Goal: Task Accomplishment & Management: Use online tool/utility

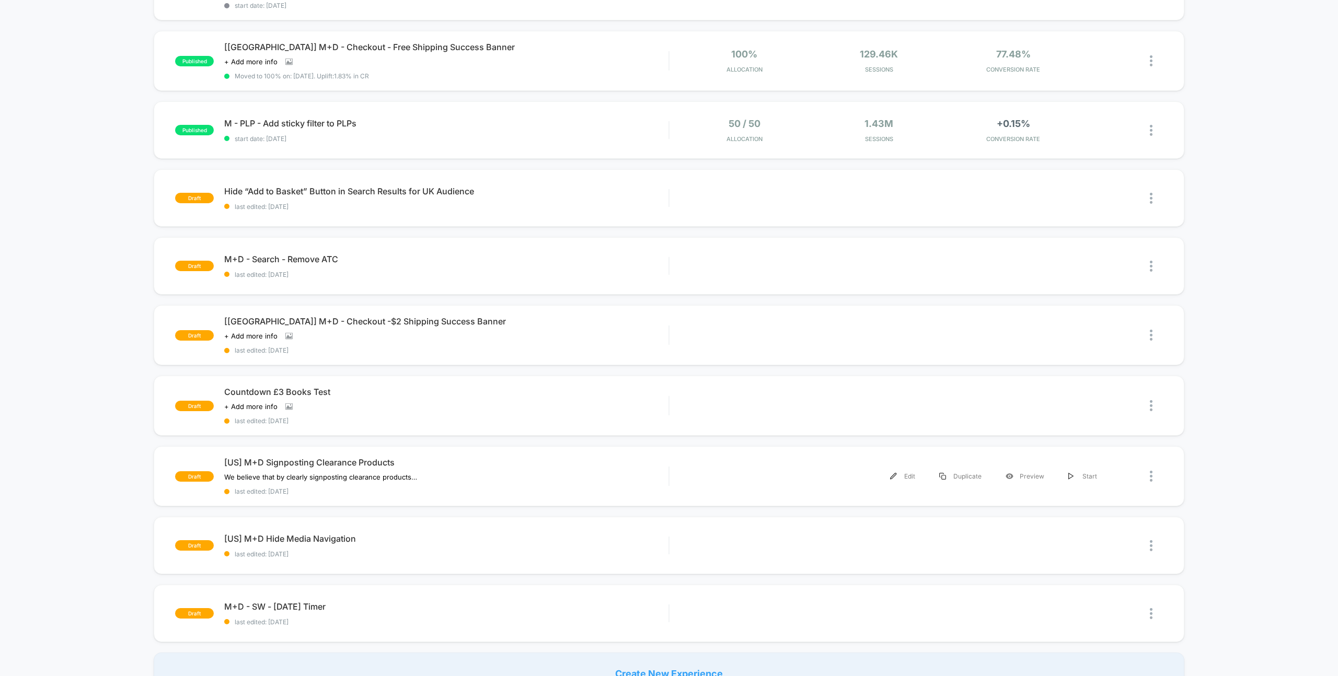
scroll to position [311, 0]
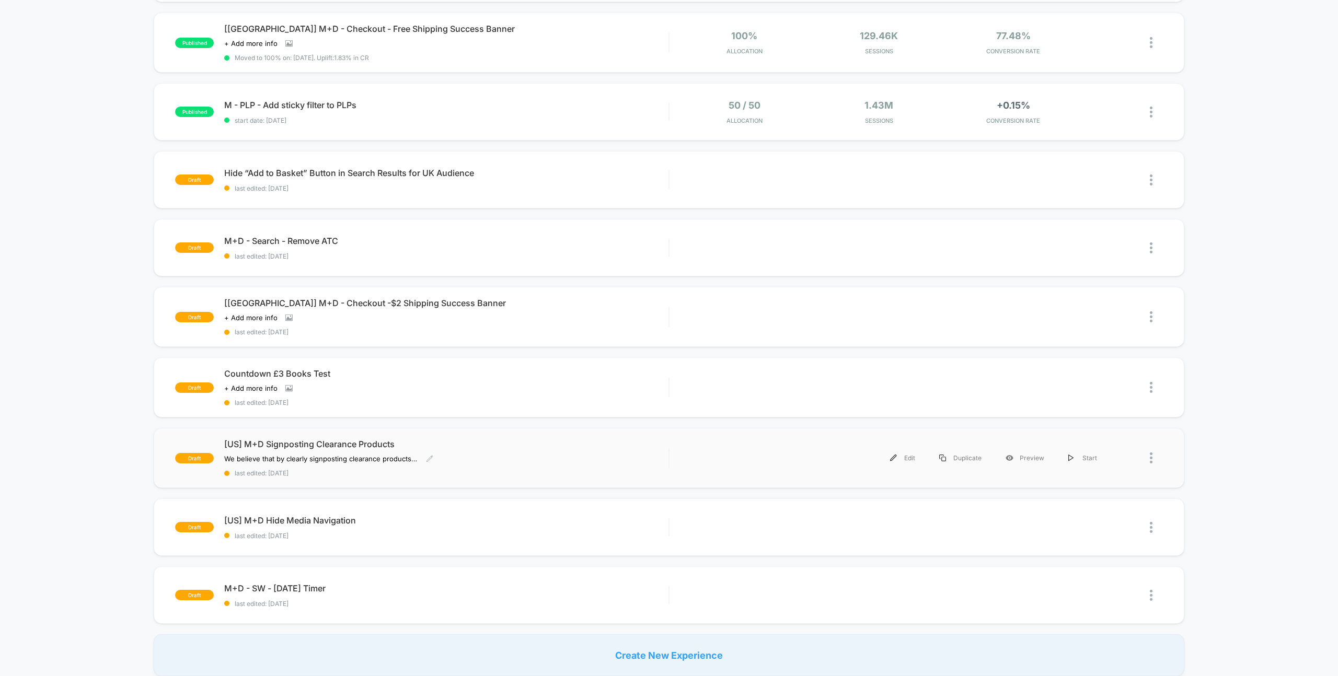
click at [338, 439] on span "[US] M+D Signposting Clearance Products" at bounding box center [446, 444] width 444 height 10
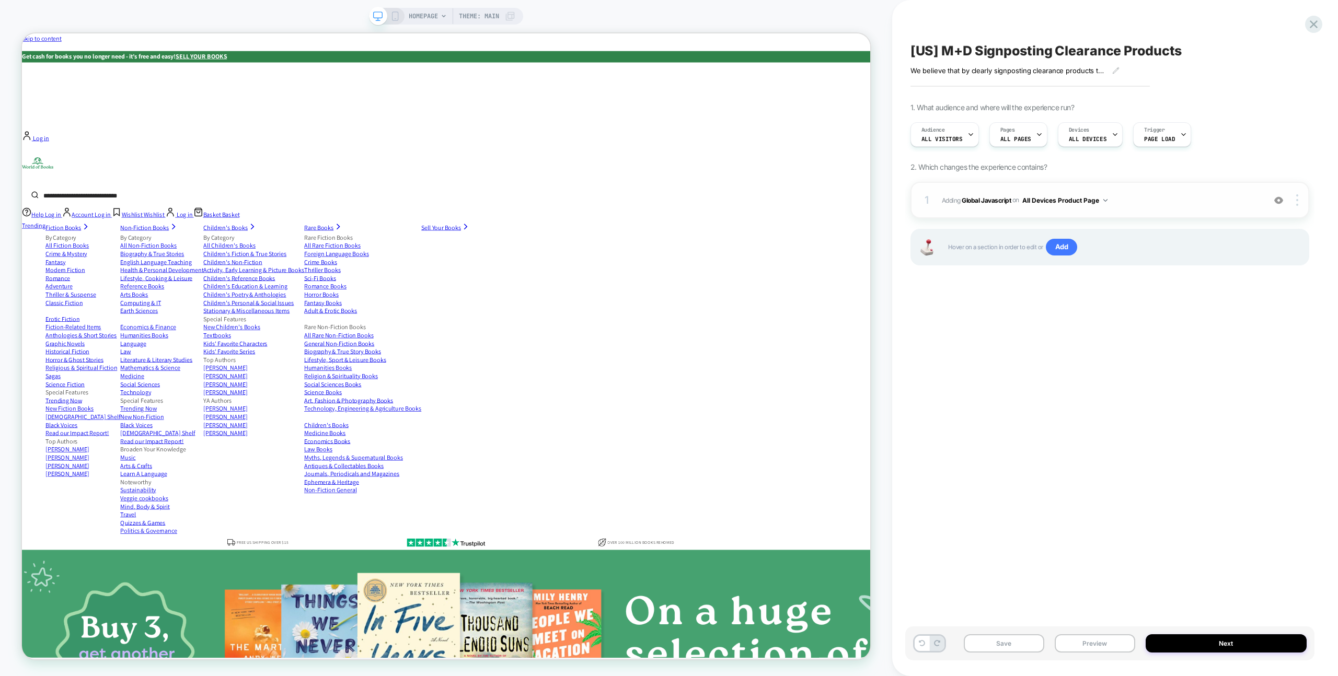
click at [1276, 199] on img at bounding box center [1278, 200] width 9 height 9
click at [1292, 201] on div at bounding box center [1299, 200] width 20 height 12
click at [1306, 145] on div "Audience All Visitors Pages ALL PAGES Devices ALL DEVICES Trigger Page Load" at bounding box center [1110, 134] width 399 height 35
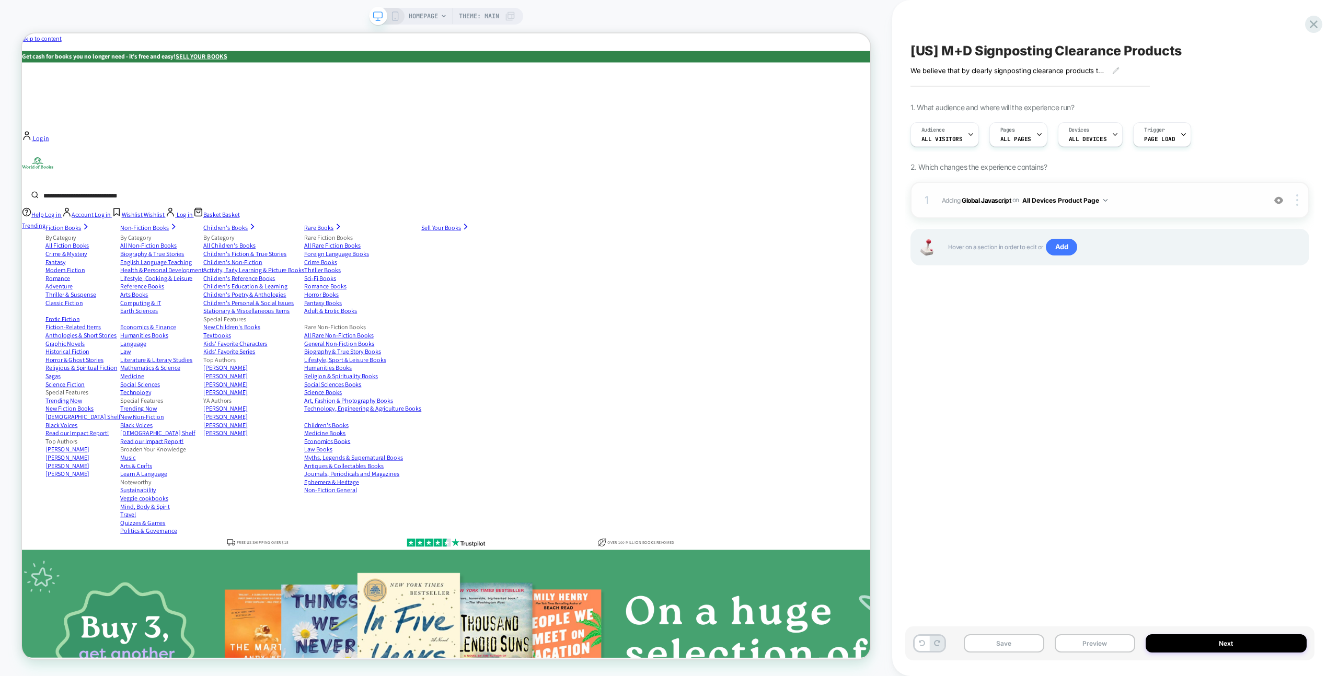
click at [989, 201] on b "Global Javascript" at bounding box center [986, 200] width 49 height 8
click at [990, 201] on b "Global Javascript" at bounding box center [986, 200] width 49 height 8
click at [1076, 200] on button "All Devices Product Page" at bounding box center [1064, 200] width 85 height 13
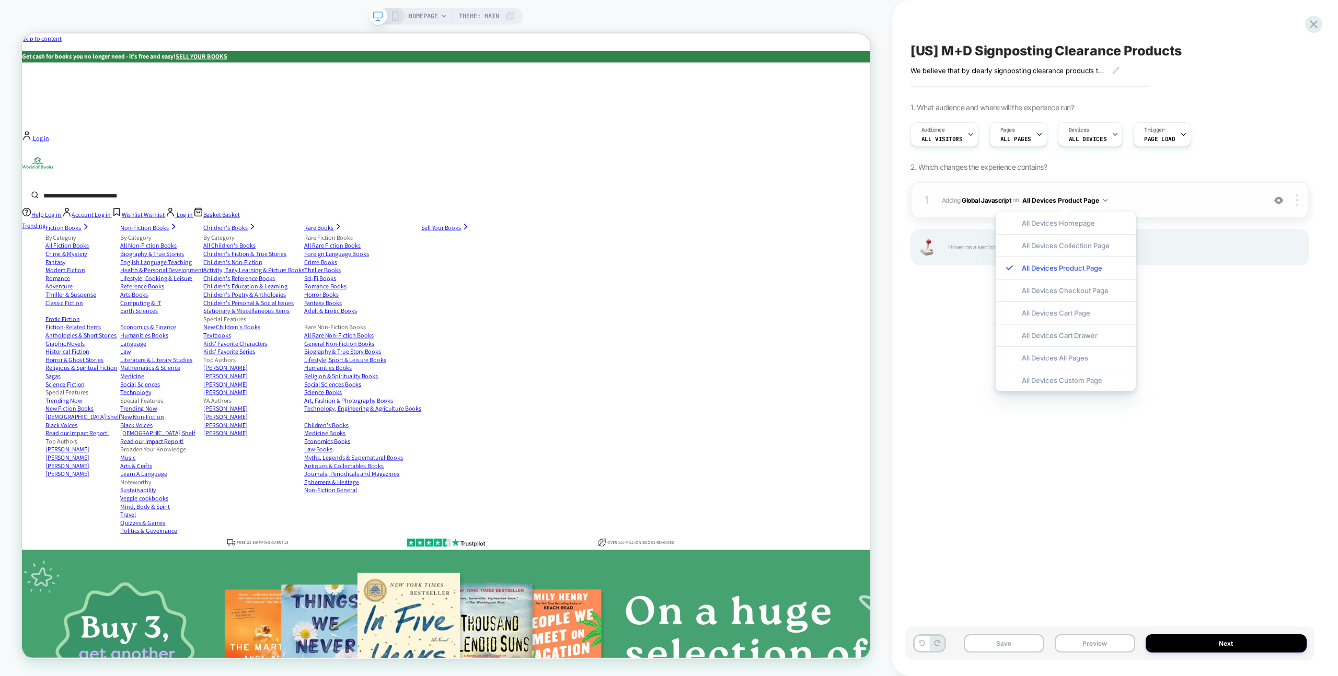
click at [1077, 200] on button "All Devices Product Page" at bounding box center [1064, 200] width 85 height 13
click at [998, 180] on div "1. What audience and where will the experience run? Audience All Visitors Pages…" at bounding box center [1110, 197] width 399 height 189
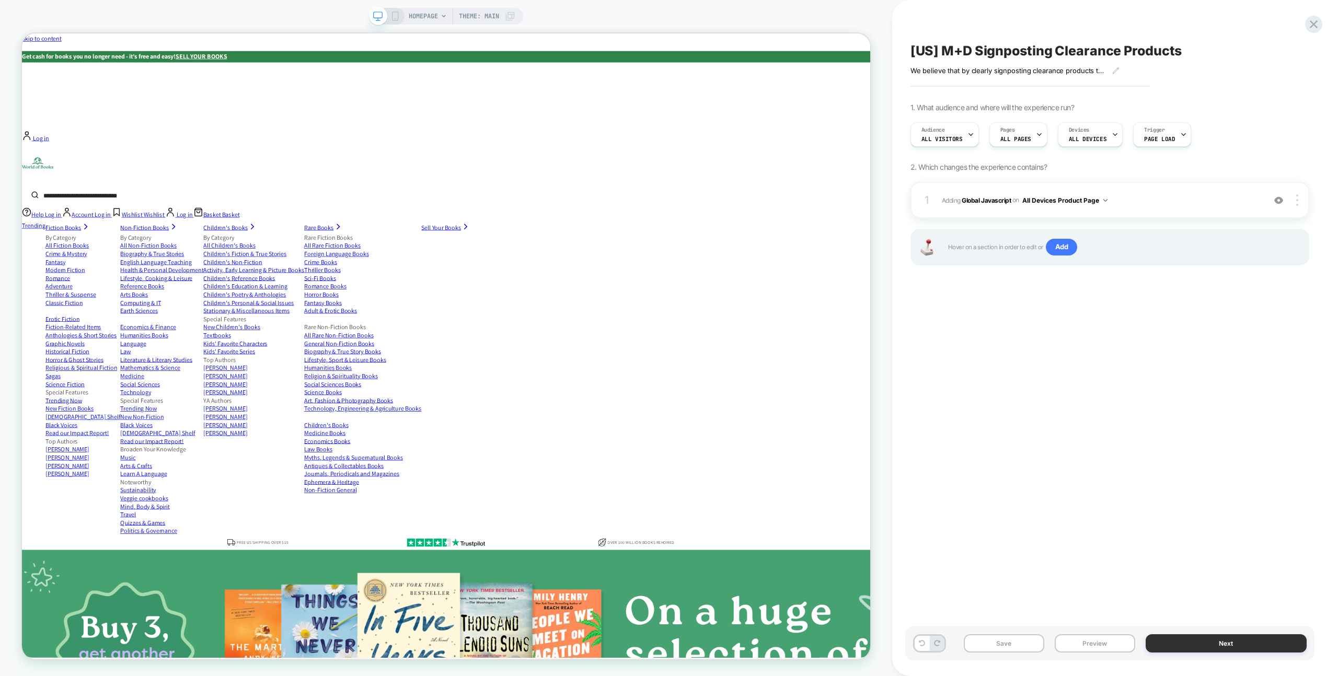
click at [1192, 650] on button "Next" at bounding box center [1226, 644] width 161 height 18
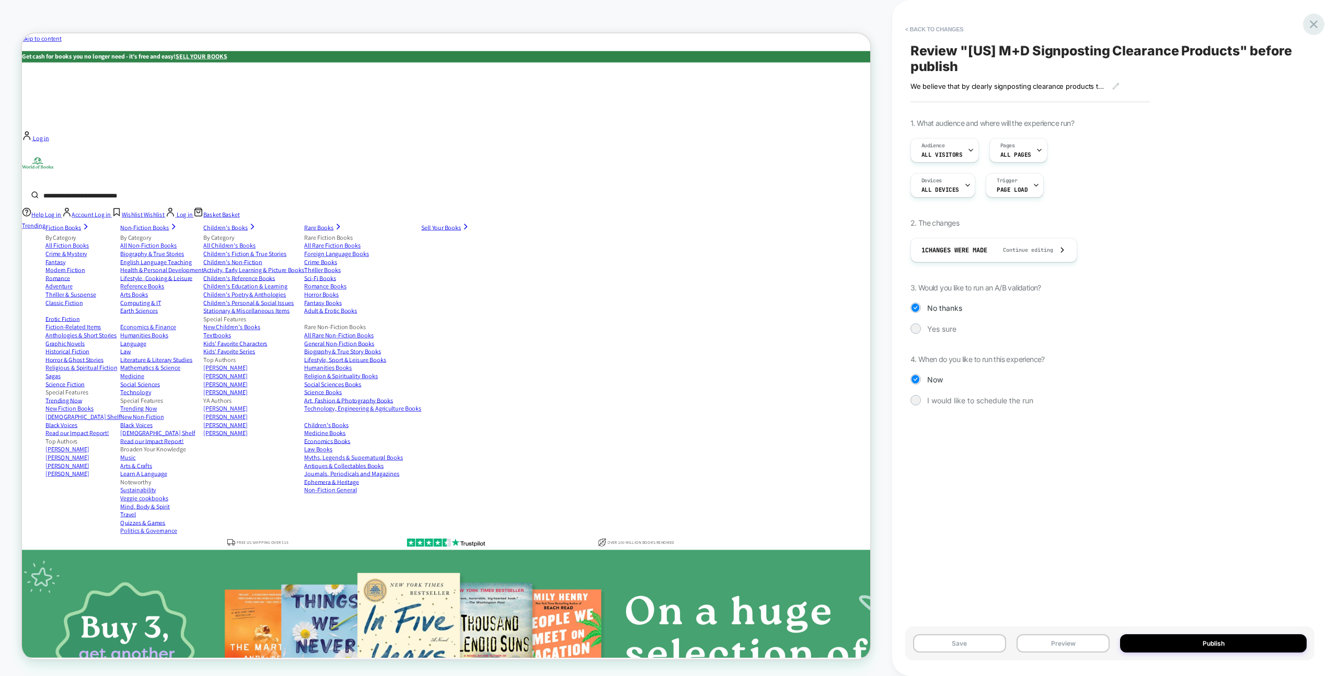
click at [1314, 24] on icon at bounding box center [1314, 24] width 8 height 8
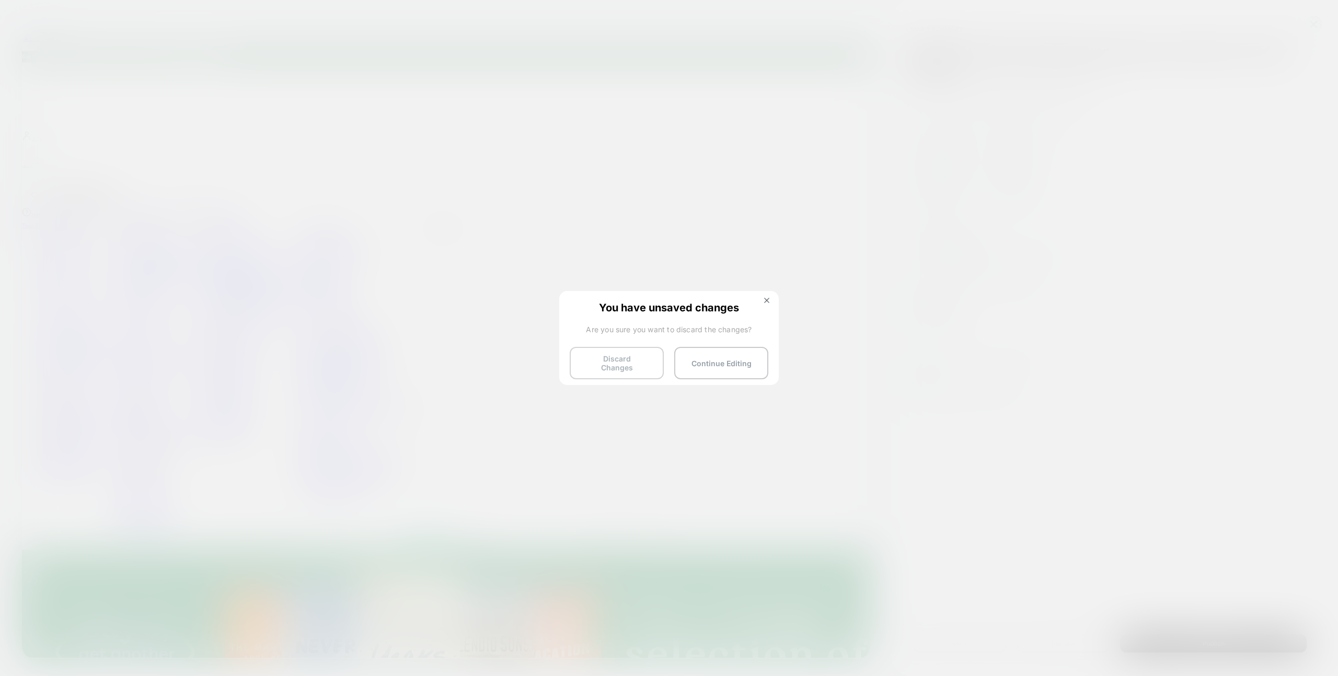
click at [631, 365] on button "Discard Changes" at bounding box center [617, 363] width 94 height 32
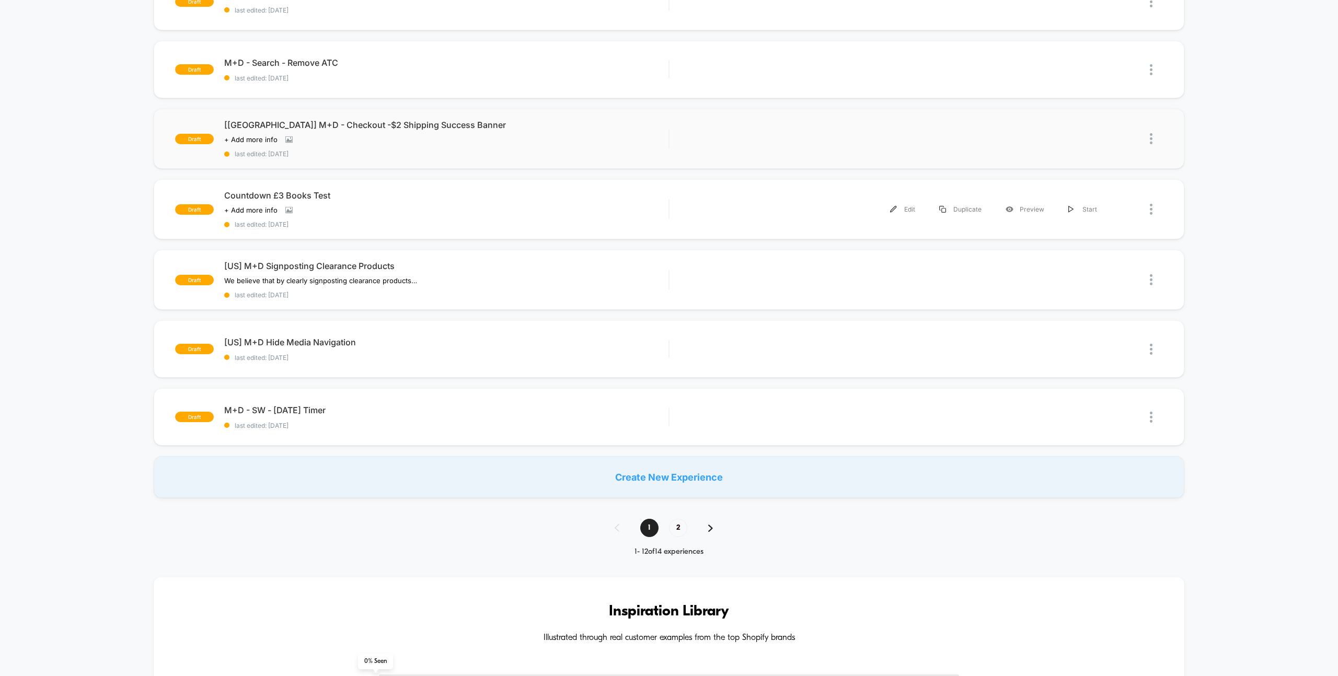
scroll to position [373, 0]
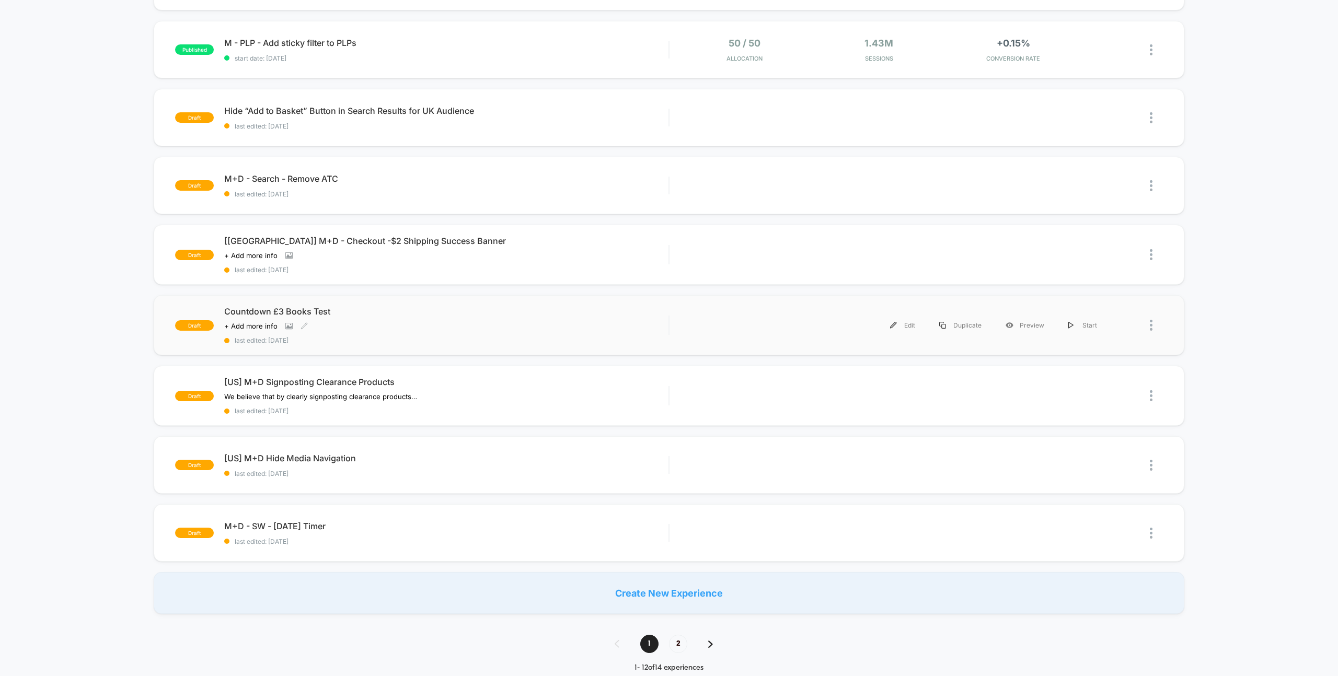
click at [266, 308] on span "Countdown £3 Books Test" at bounding box center [446, 311] width 444 height 10
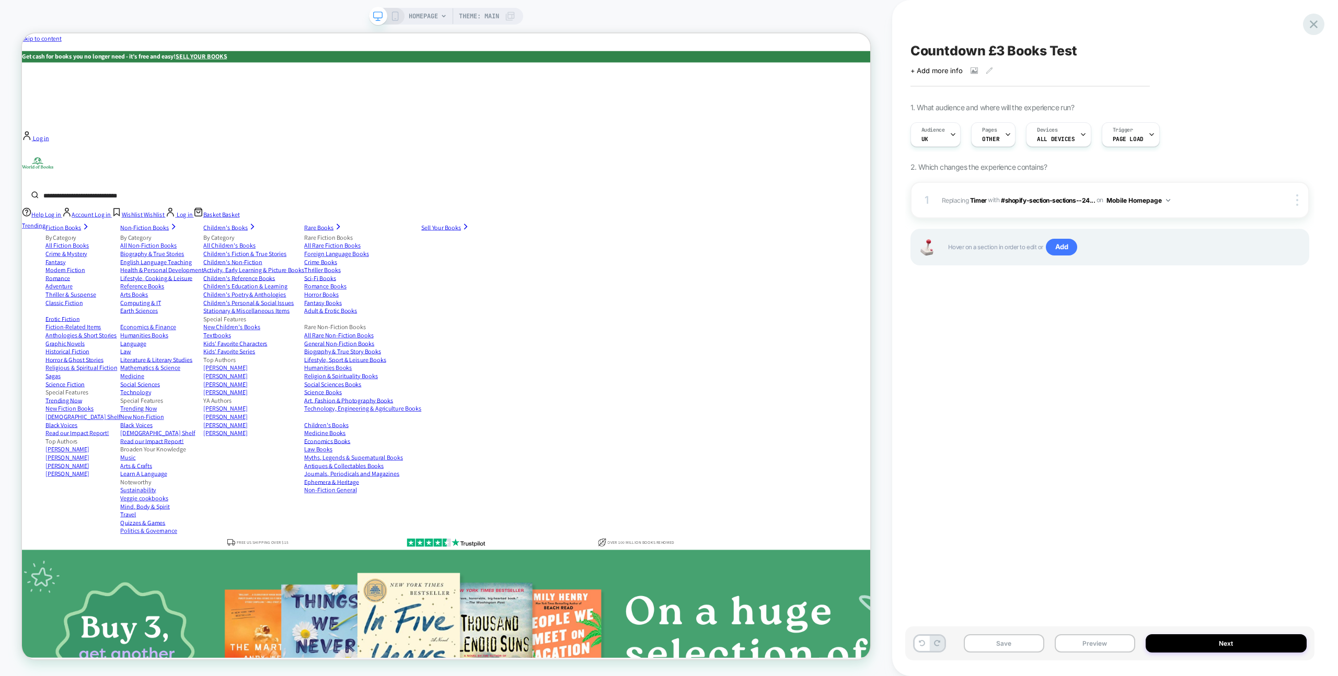
click at [1318, 31] on icon at bounding box center [1314, 24] width 14 height 14
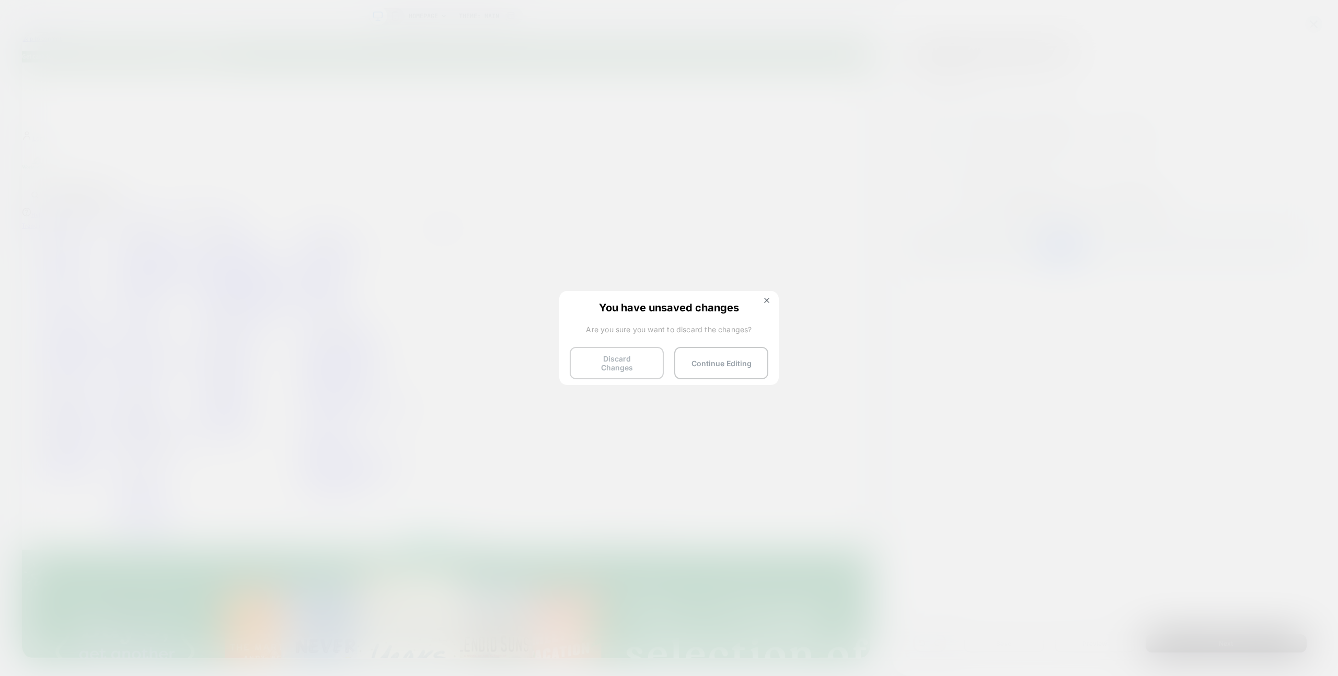
click at [608, 361] on button "Discard Changes" at bounding box center [617, 363] width 94 height 32
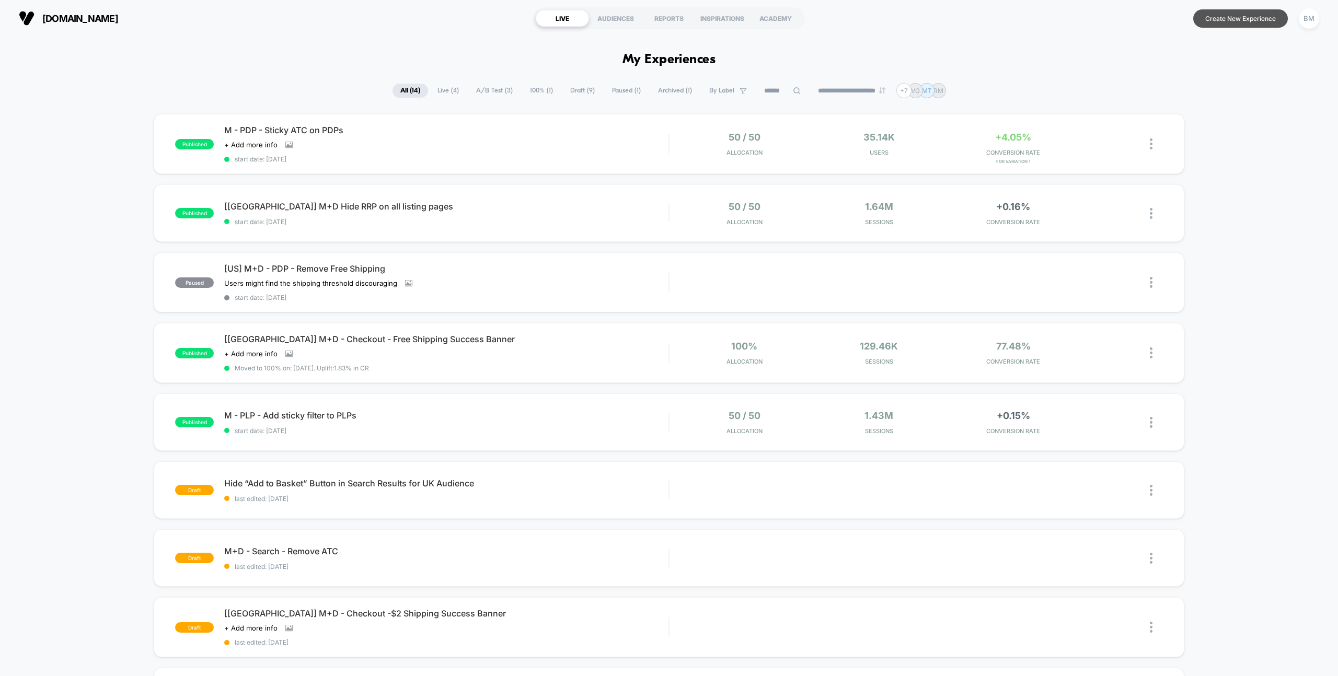
click at [1226, 18] on button "Create New Experience" at bounding box center [1240, 18] width 95 height 18
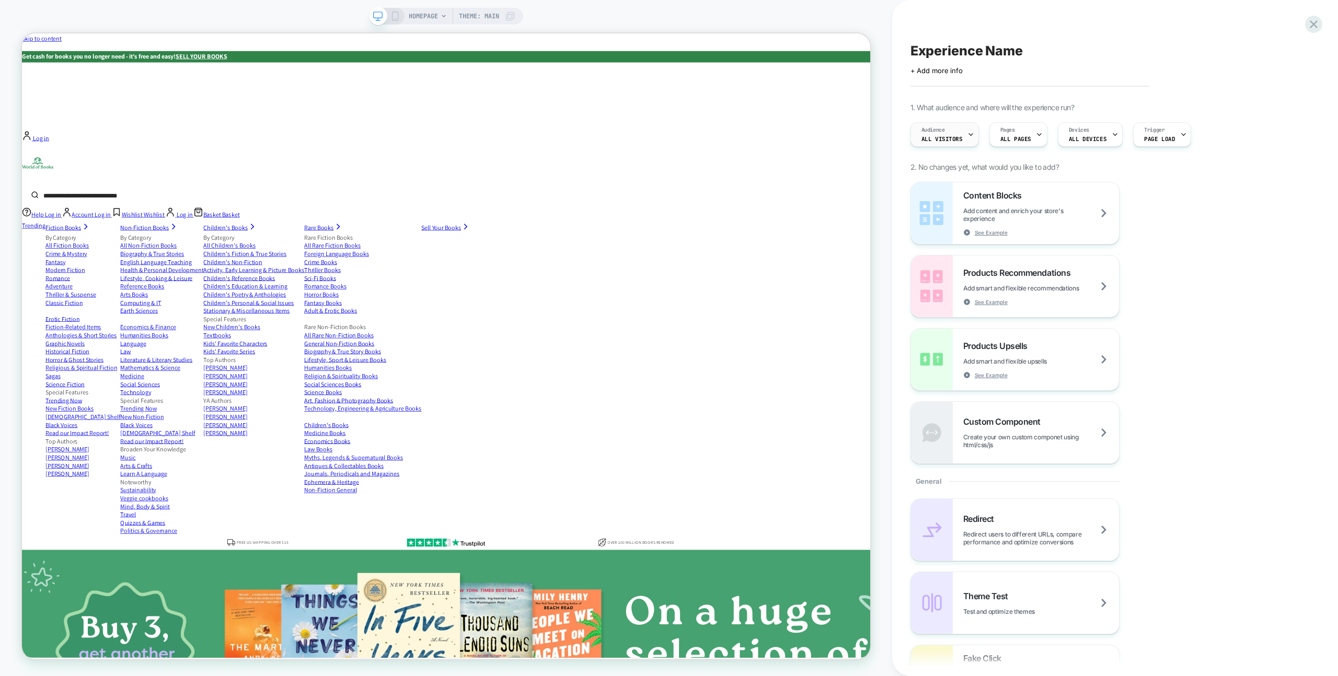
click at [961, 132] on div "Audience All Visitors" at bounding box center [942, 135] width 62 height 24
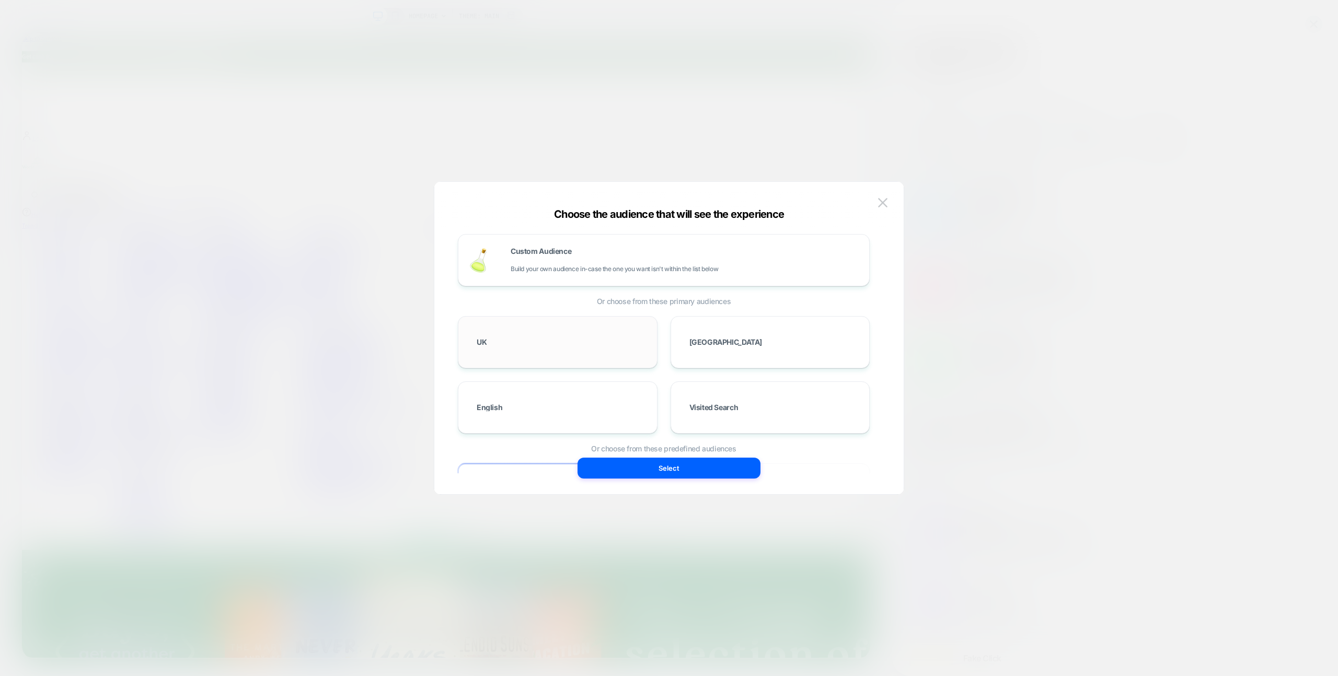
click at [551, 343] on div "UK" at bounding box center [558, 342] width 178 height 30
click at [576, 343] on div "UK" at bounding box center [558, 342] width 178 height 30
click at [732, 336] on div "USA" at bounding box center [771, 342] width 178 height 30
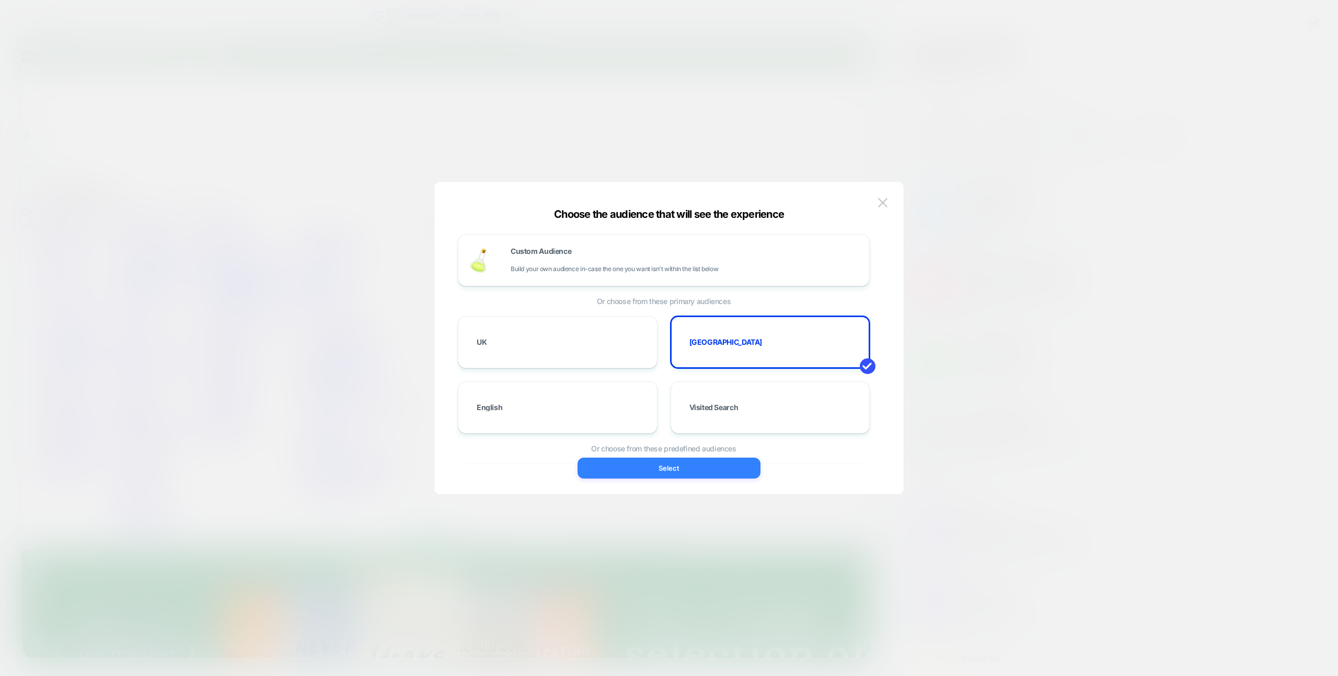
click at [674, 468] on button "Select" at bounding box center [669, 468] width 183 height 21
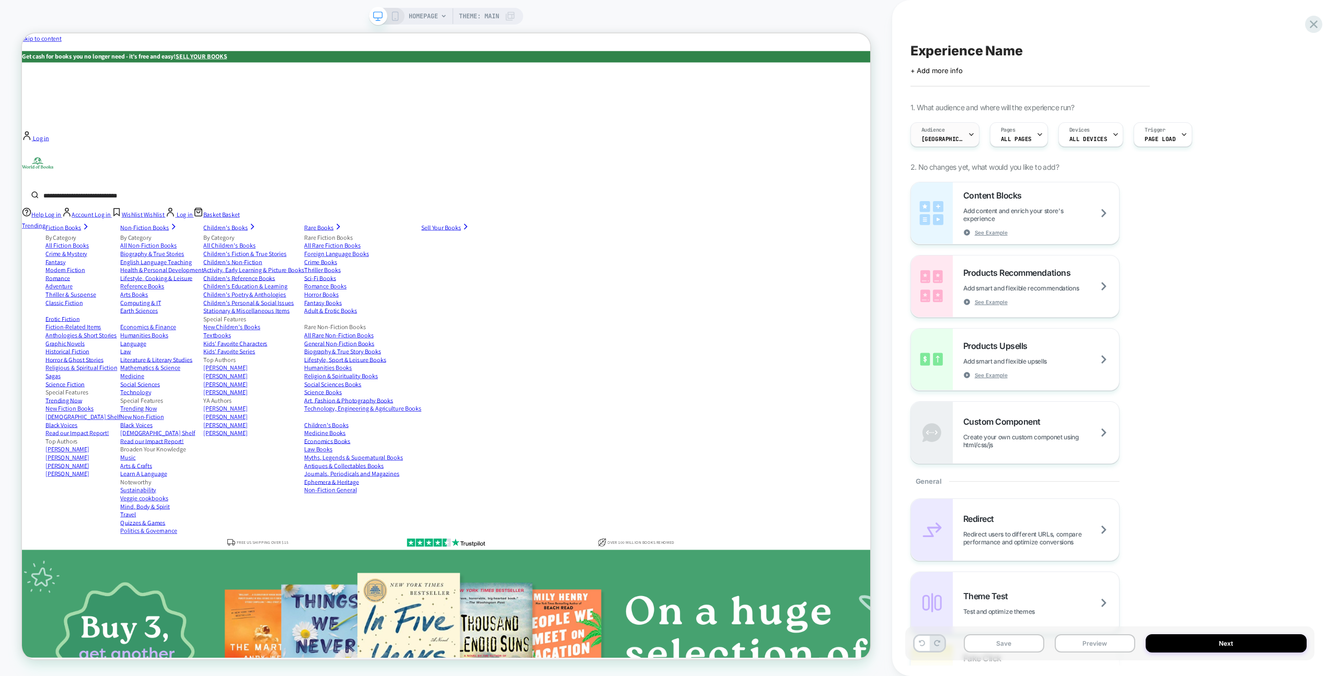
click at [930, 139] on span "USA" at bounding box center [943, 138] width 42 height 7
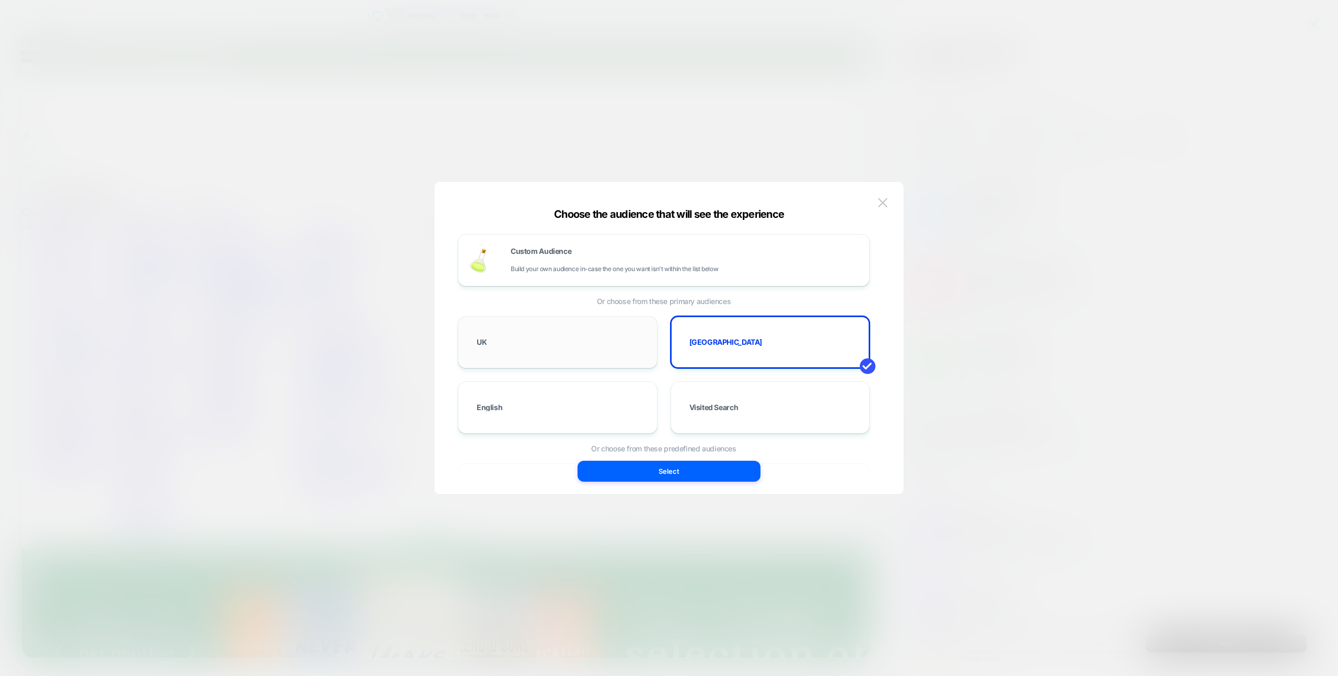
click at [545, 358] on div "UK" at bounding box center [558, 342] width 200 height 52
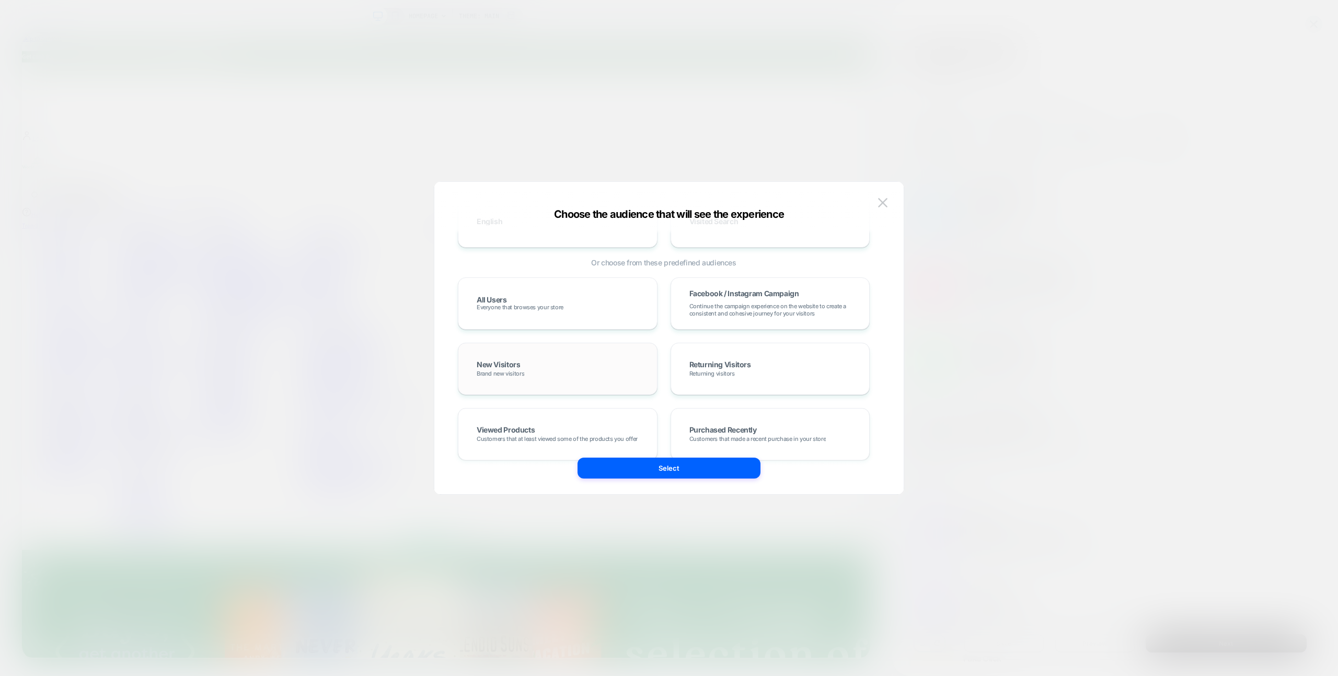
scroll to position [186, 0]
click at [542, 307] on span "Everyone that browses your store" at bounding box center [520, 307] width 87 height 7
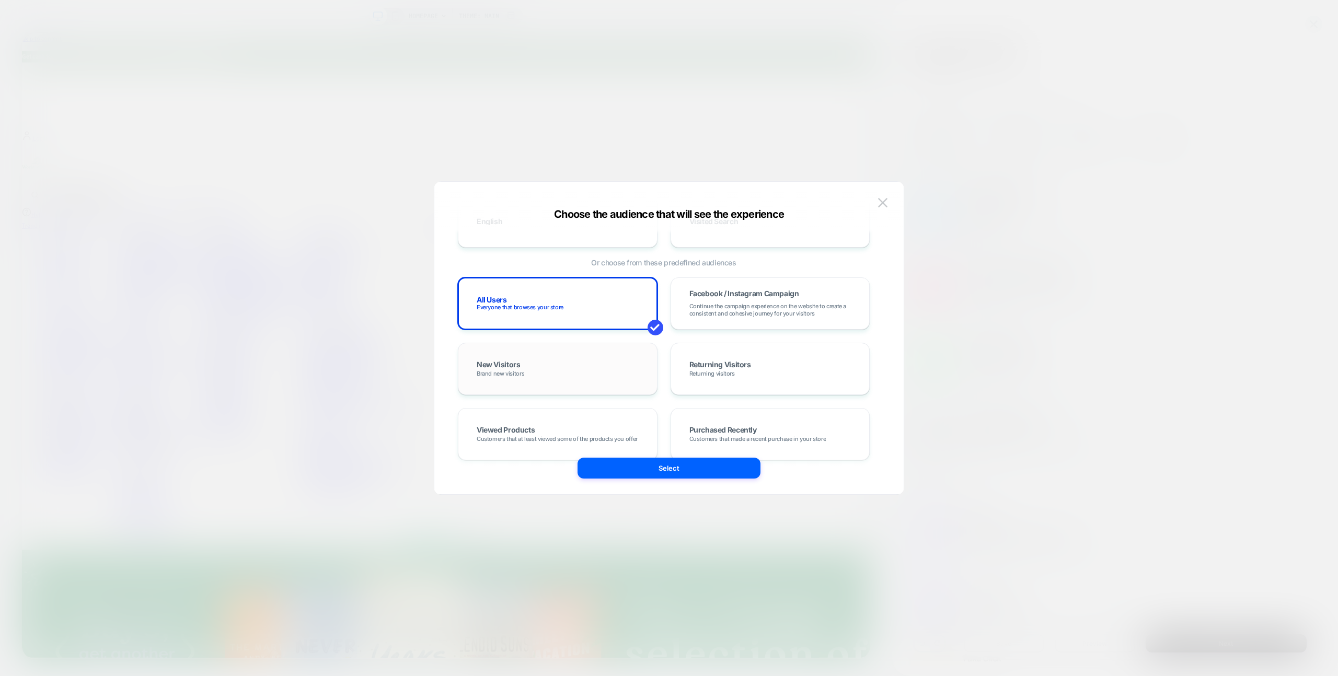
click at [533, 355] on div "New Visitors Brand new visitors" at bounding box center [558, 369] width 178 height 30
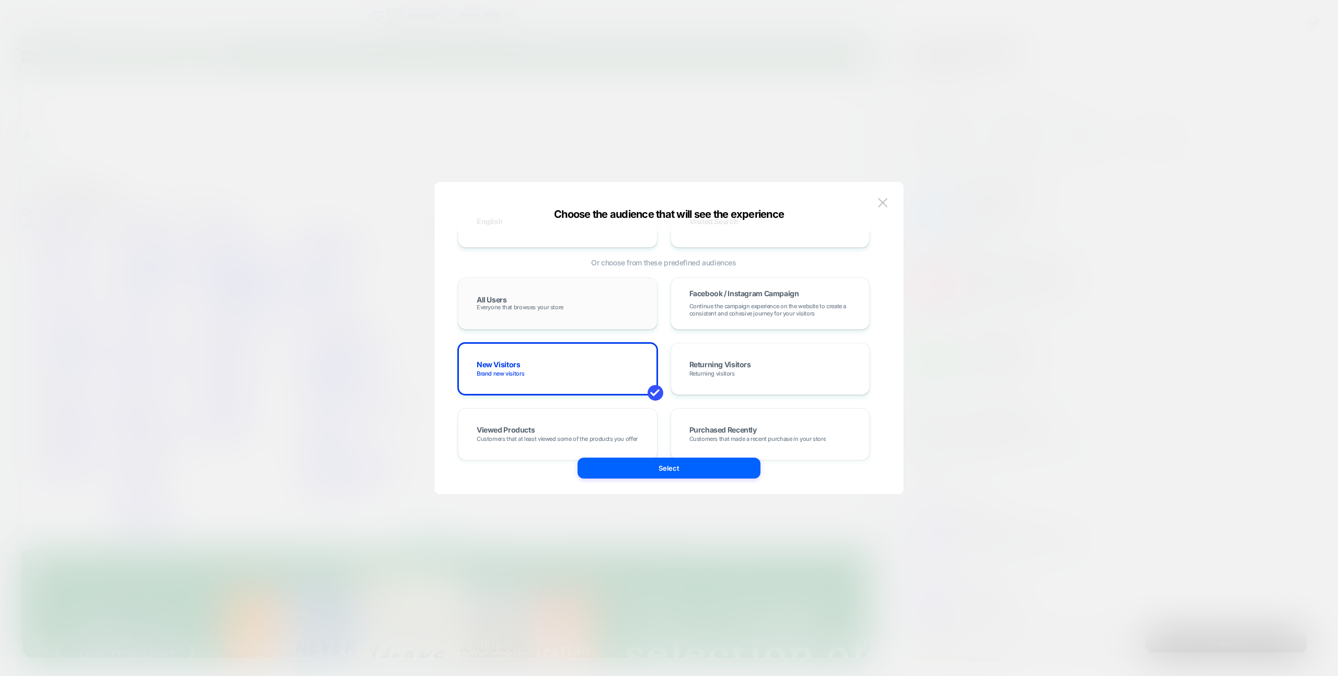
click at [549, 291] on div "All Users Everyone that browses your store" at bounding box center [558, 304] width 178 height 30
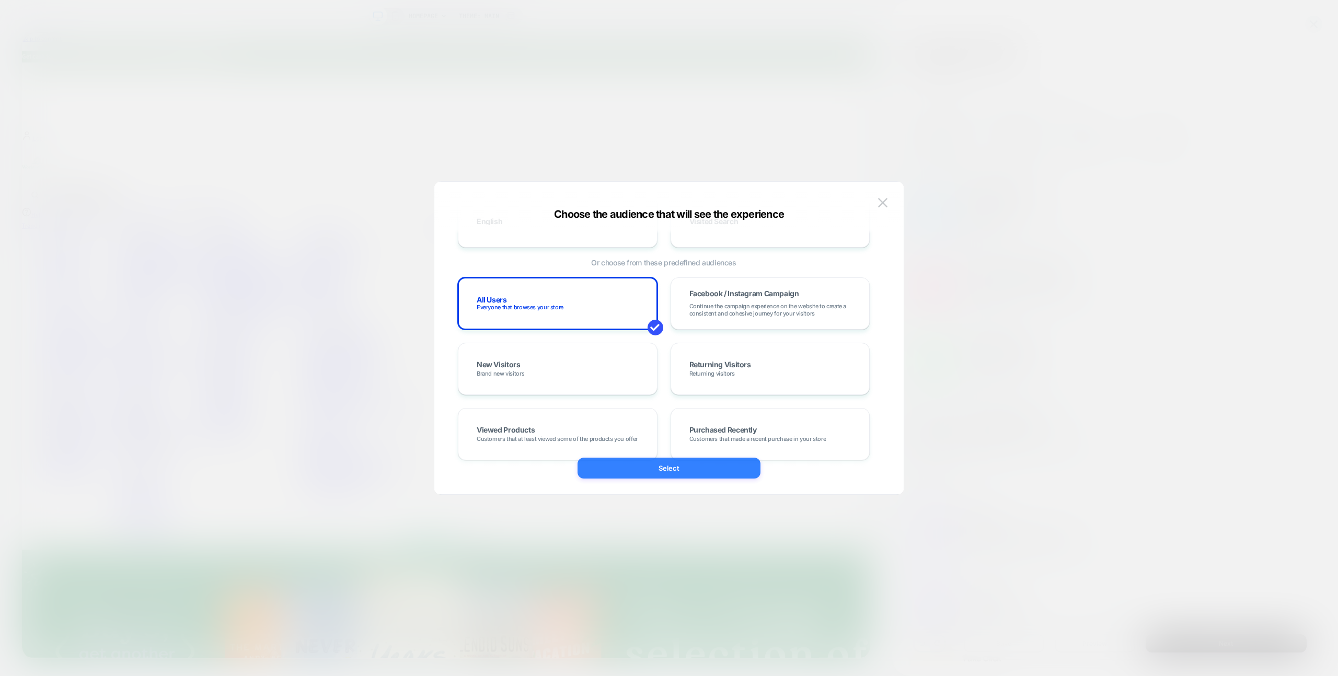
click at [696, 467] on button "Select" at bounding box center [669, 468] width 183 height 21
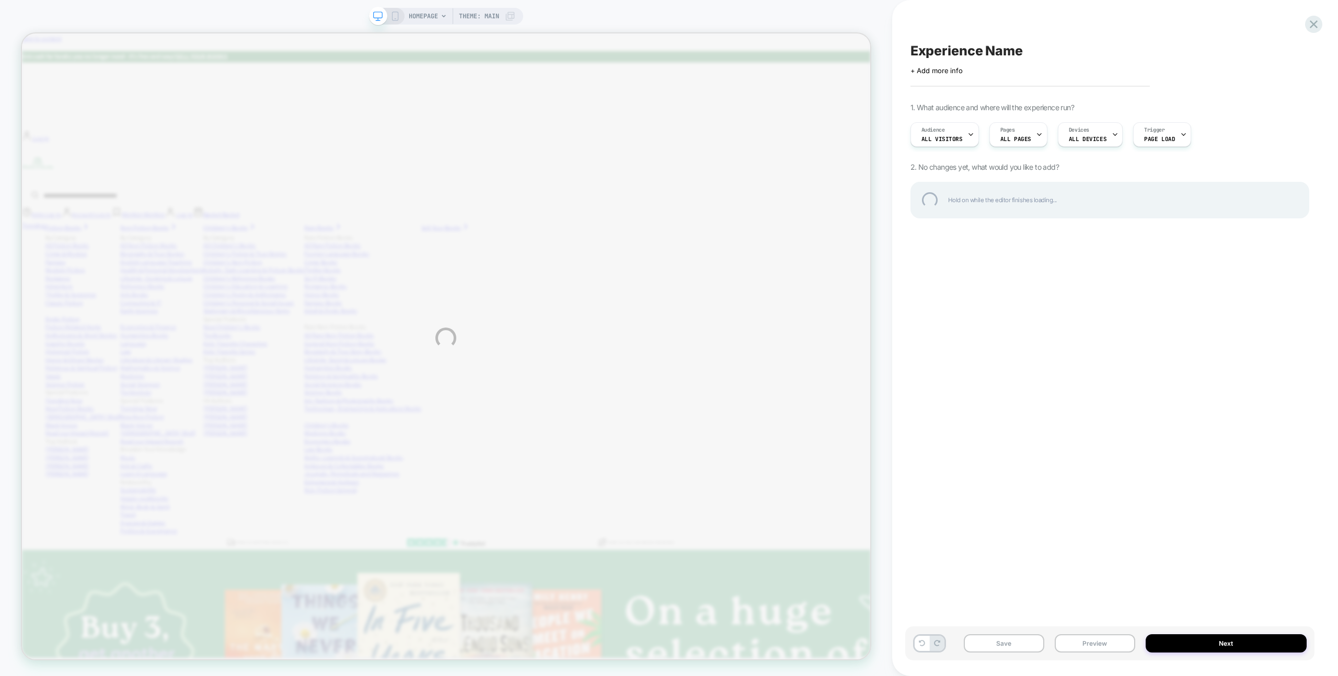
scroll to position [0, 0]
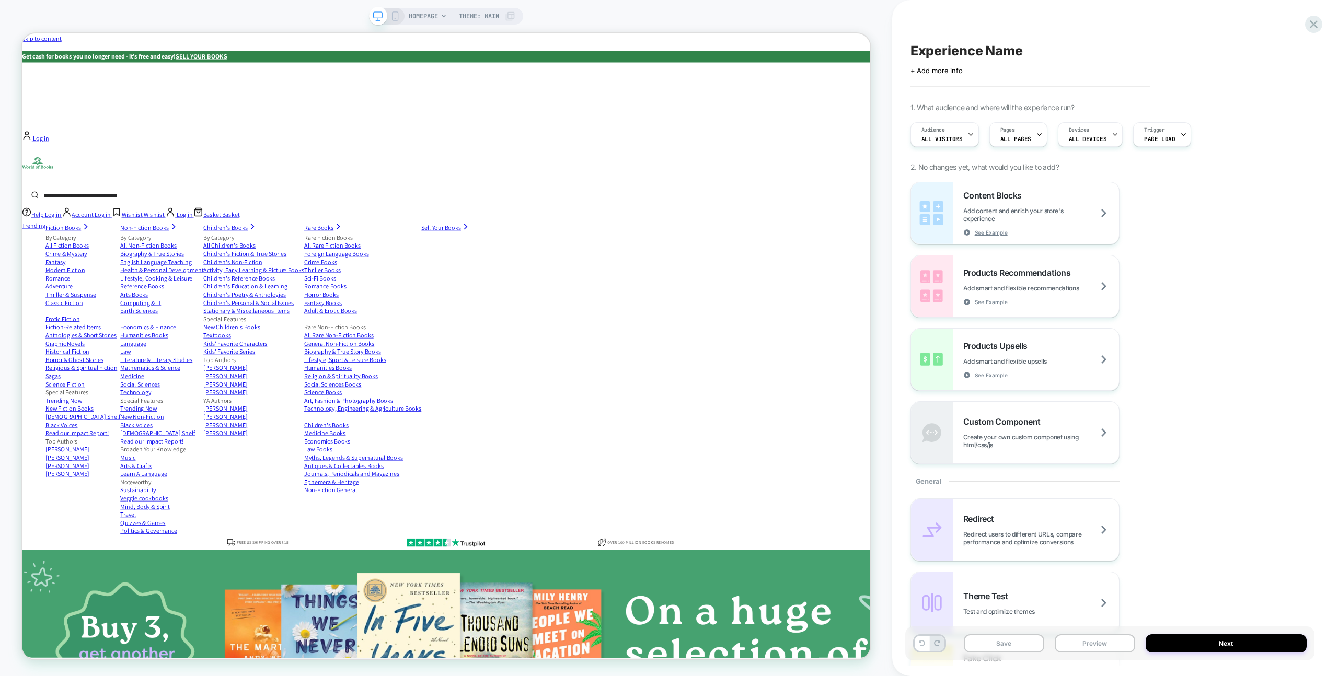
click at [1005, 142] on span "ALL PAGES" at bounding box center [1016, 138] width 31 height 7
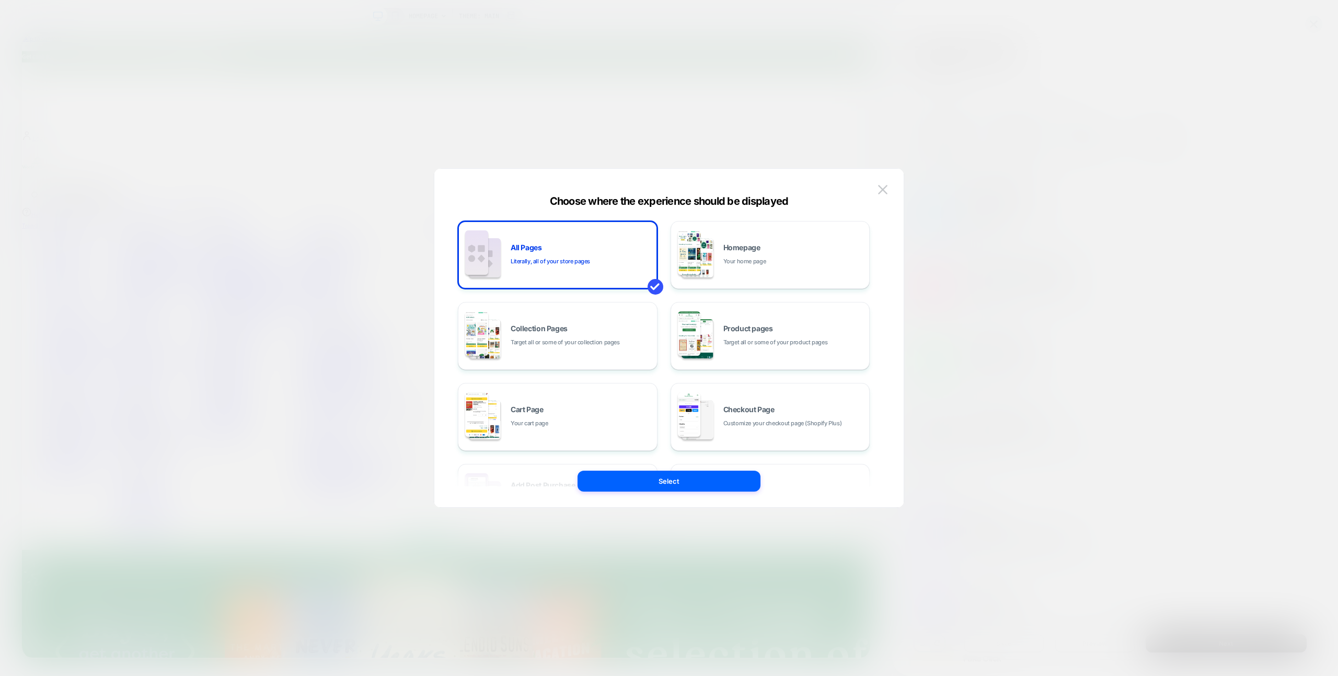
click at [1003, 131] on div at bounding box center [669, 338] width 1338 height 676
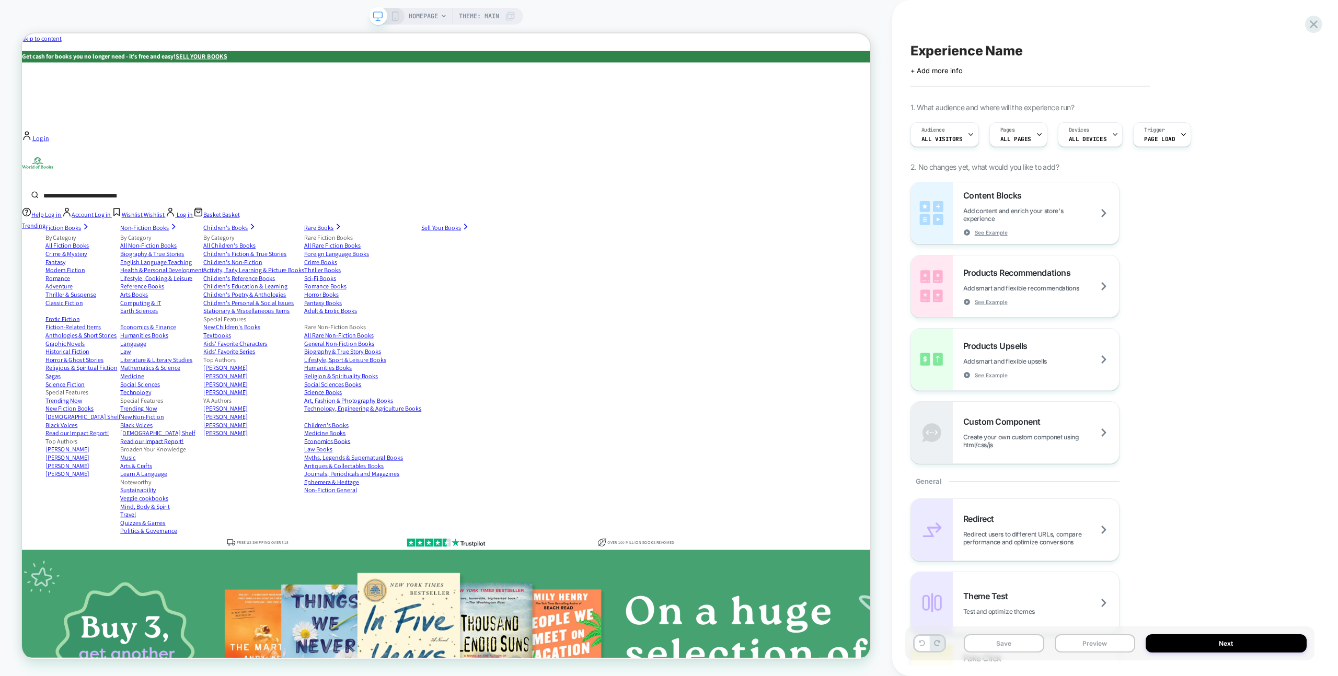
click at [1003, 131] on span "Pages" at bounding box center [1008, 130] width 15 height 7
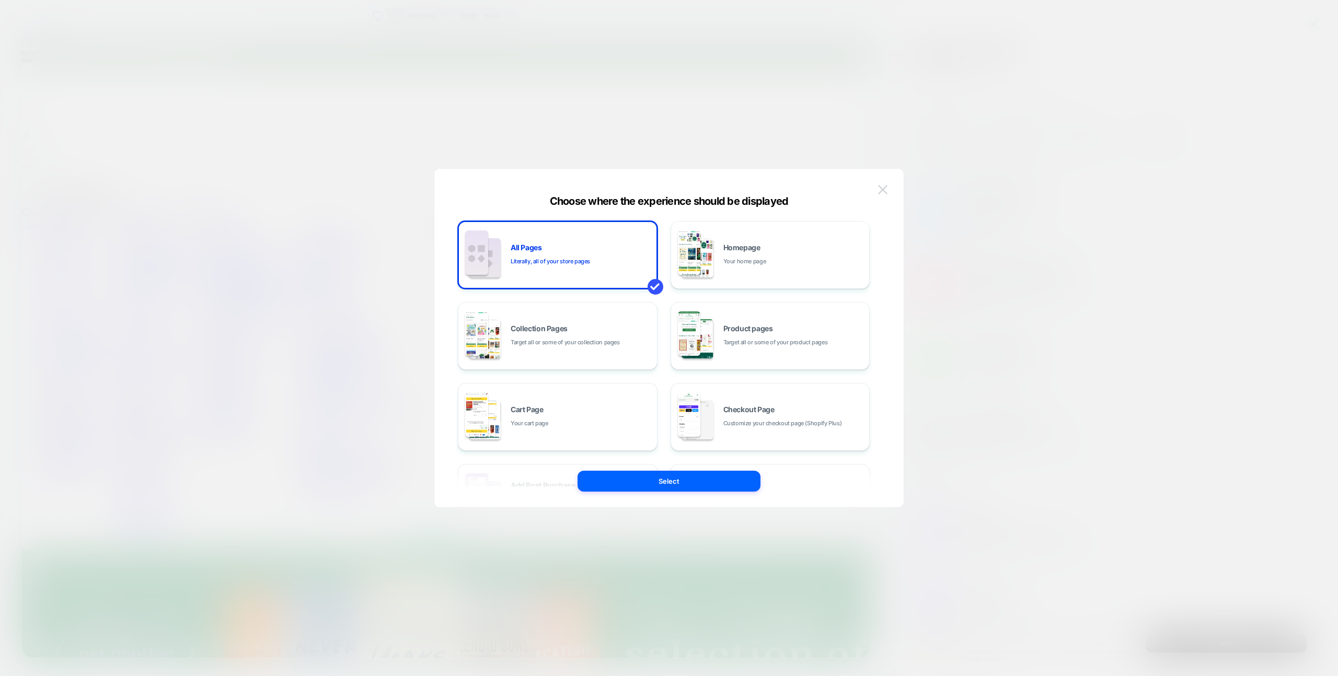
click at [880, 194] on button at bounding box center [883, 190] width 16 height 16
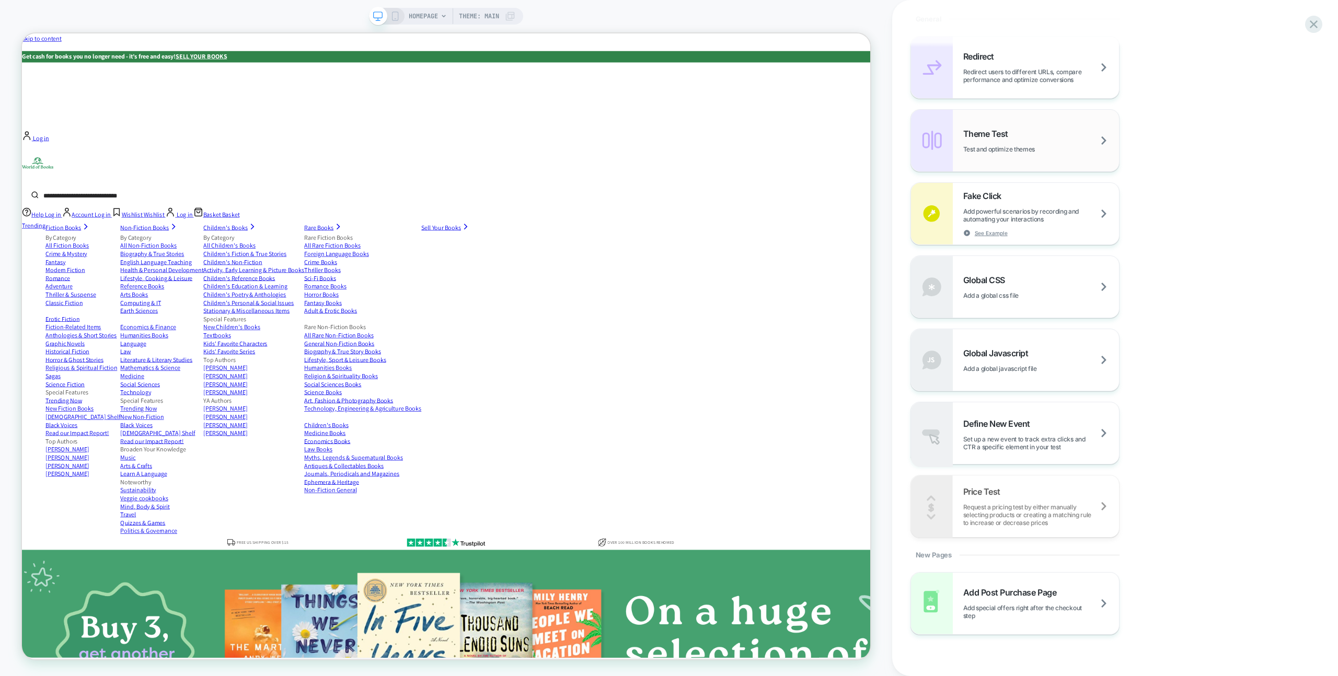
scroll to position [466, 0]
click at [1023, 369] on div "Global Javascript Add a global javascript file" at bounding box center [1015, 357] width 208 height 62
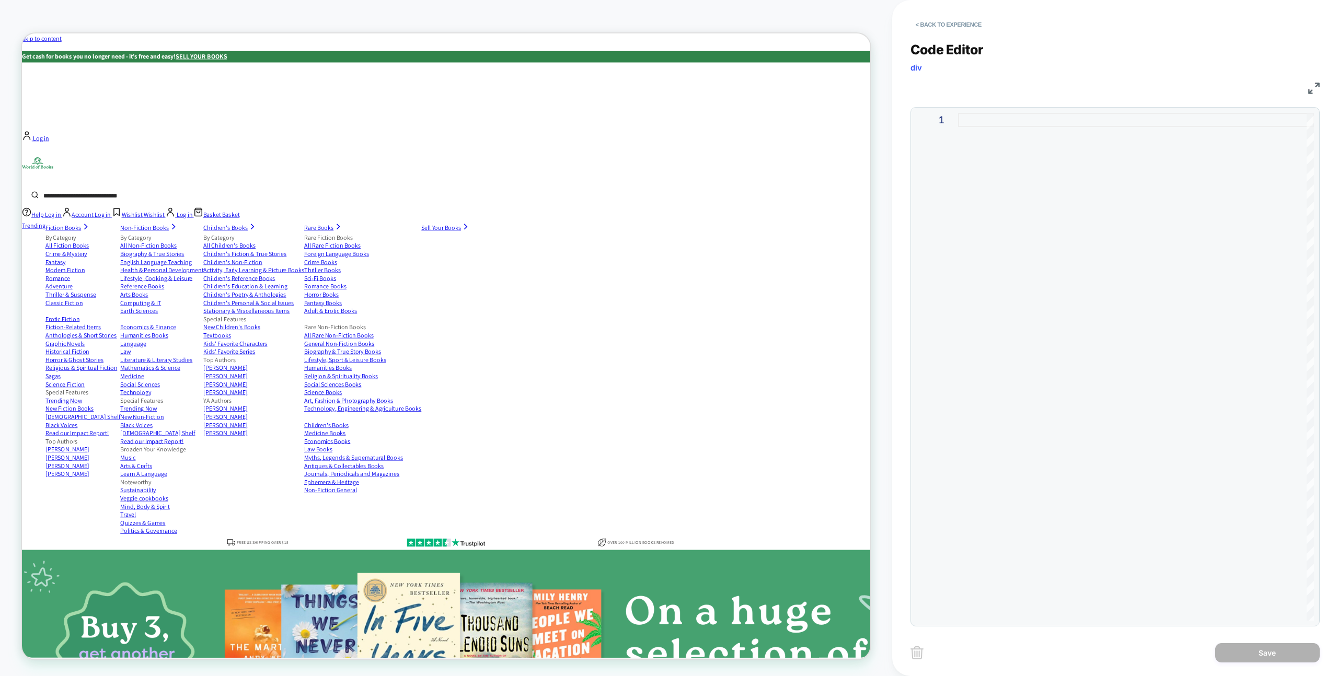
click at [1018, 138] on div at bounding box center [1136, 367] width 356 height 508
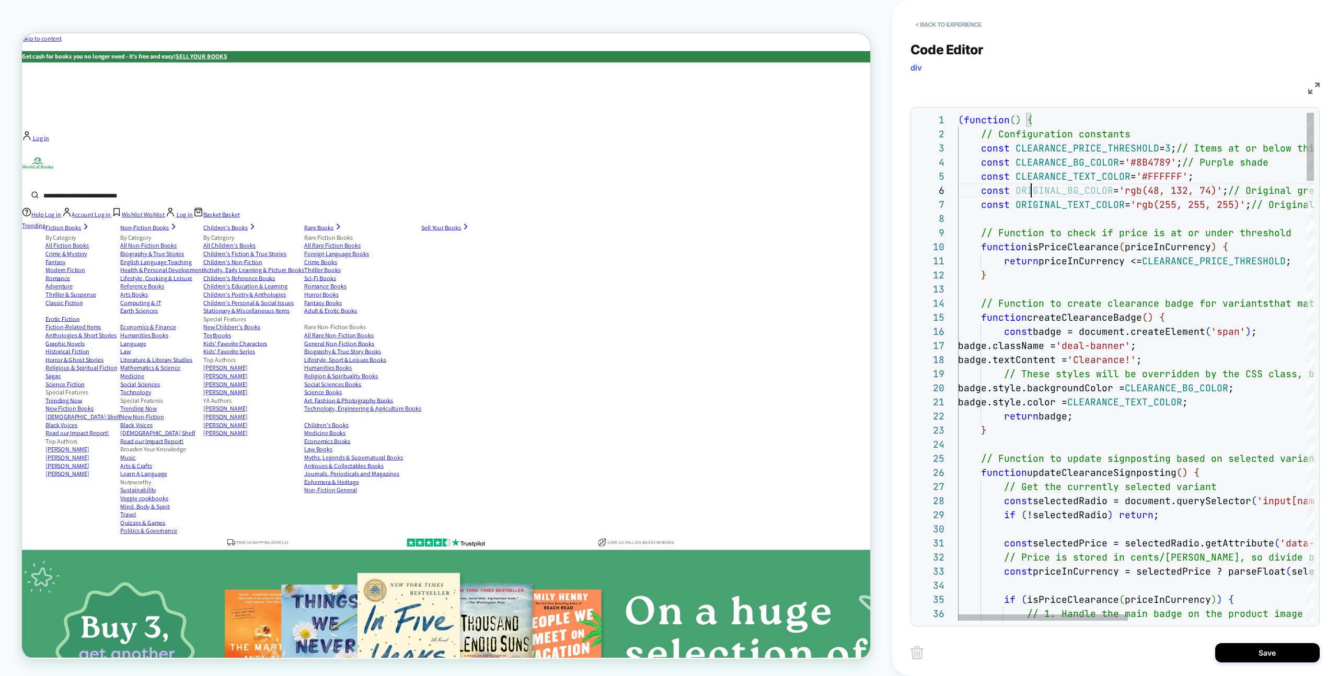
type textarea "**********"
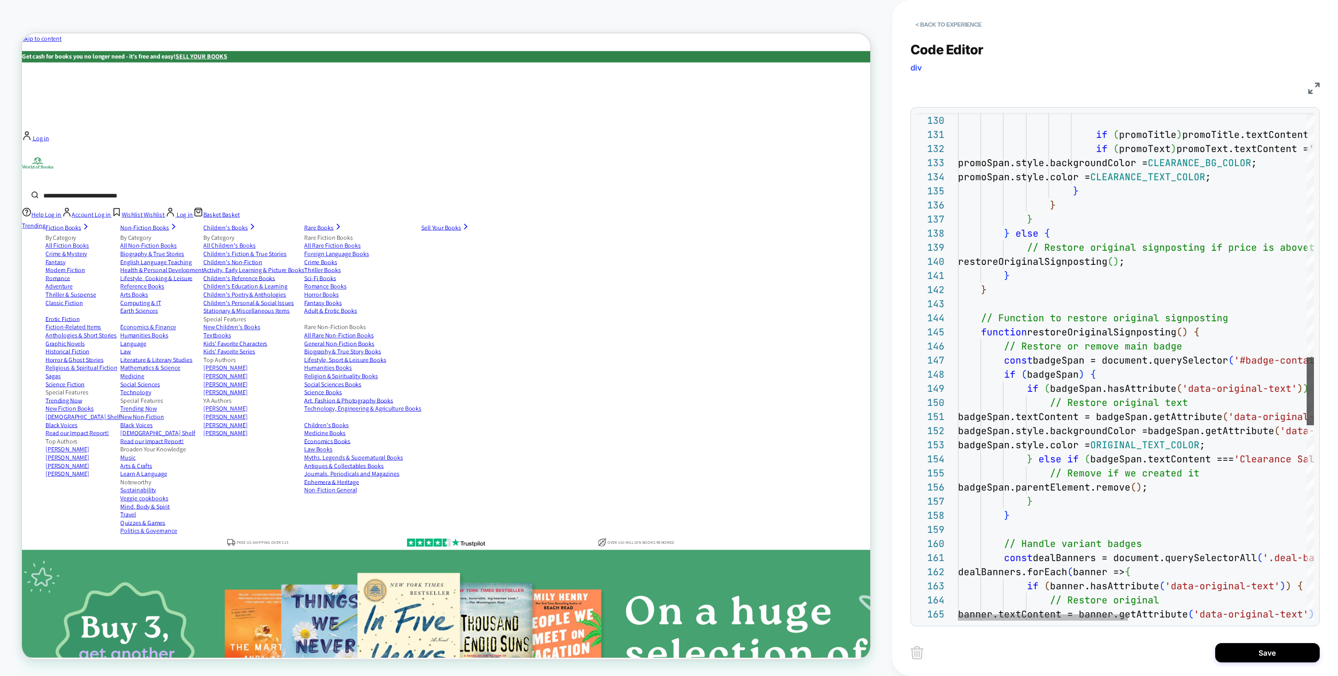
click at [1314, 372] on div at bounding box center [1310, 392] width 7 height 68
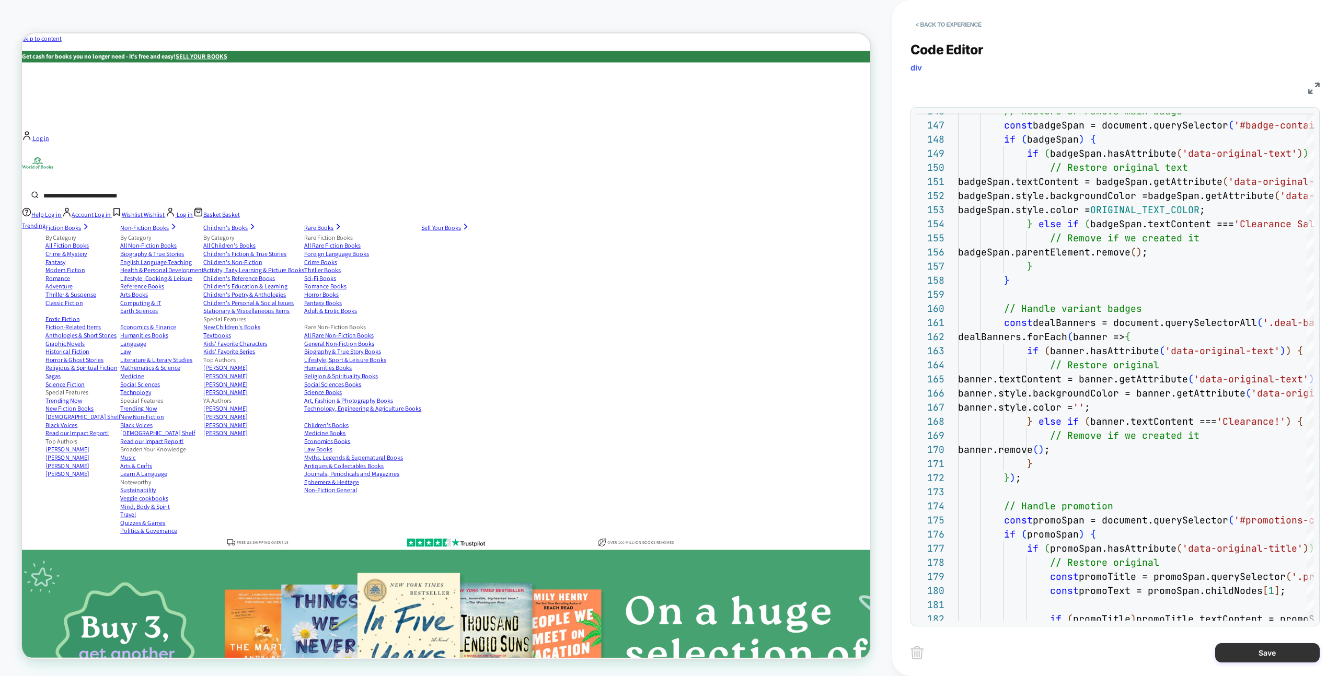
click at [1239, 649] on button "Save" at bounding box center [1267, 652] width 105 height 19
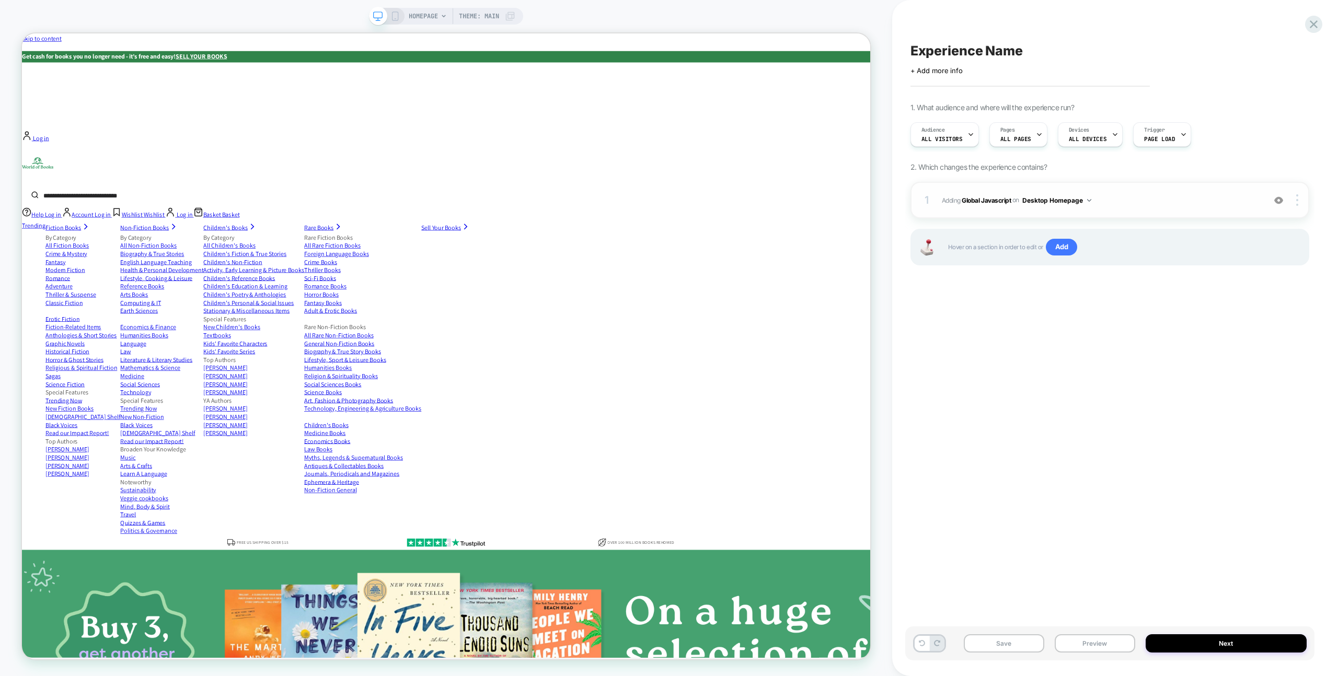
click at [1086, 197] on button "Desktop Homepage" at bounding box center [1056, 200] width 69 height 13
click at [1083, 272] on div "Desktop Product Page" at bounding box center [1057, 268] width 131 height 22
click at [1096, 198] on button "Desktop Product Page" at bounding box center [1060, 200] width 77 height 13
click at [1070, 200] on button "Desktop Product Page" at bounding box center [1060, 200] width 77 height 13
click at [1290, 220] on div "1 Adding Global Javascript on Desktop Product Page Copy to Mobile Target All De…" at bounding box center [1110, 237] width 399 height 110
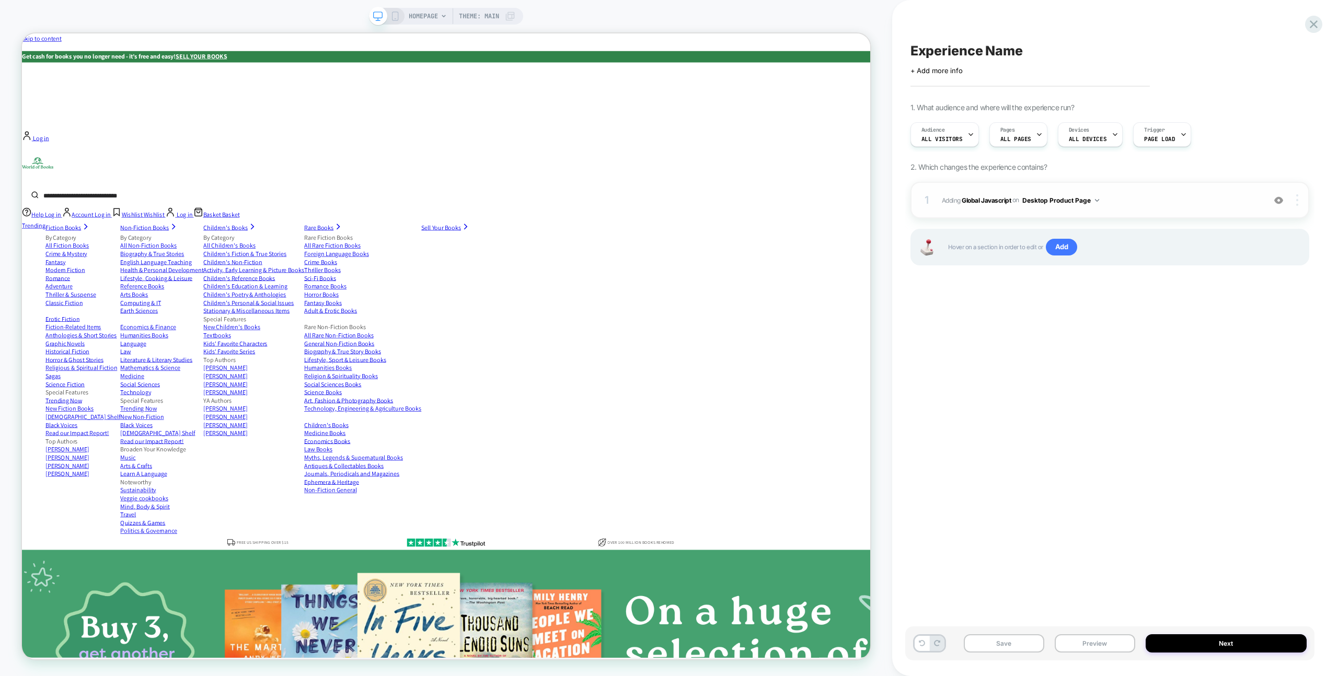
click at [1295, 200] on div at bounding box center [1299, 200] width 20 height 12
click at [1252, 175] on div "Copy to Mobile" at bounding box center [1235, 171] width 93 height 29
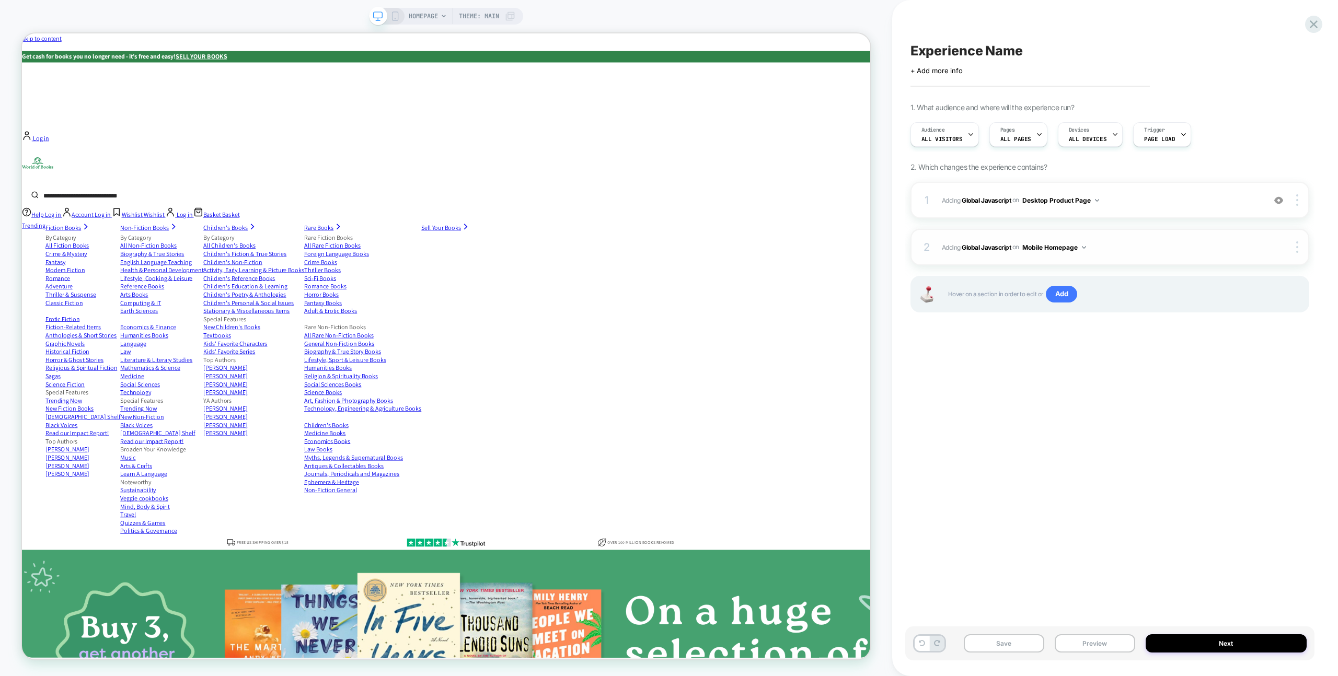
click at [1078, 246] on button "Mobile Homepage" at bounding box center [1054, 247] width 64 height 13
click at [1078, 317] on div "Mobile Product Page" at bounding box center [1055, 315] width 127 height 22
click at [1080, 205] on button "Desktop Product Page" at bounding box center [1060, 200] width 77 height 13
click at [1084, 265] on div "Desktop Product Page" at bounding box center [1061, 268] width 131 height 22
click at [1198, 643] on button "Next" at bounding box center [1226, 644] width 161 height 18
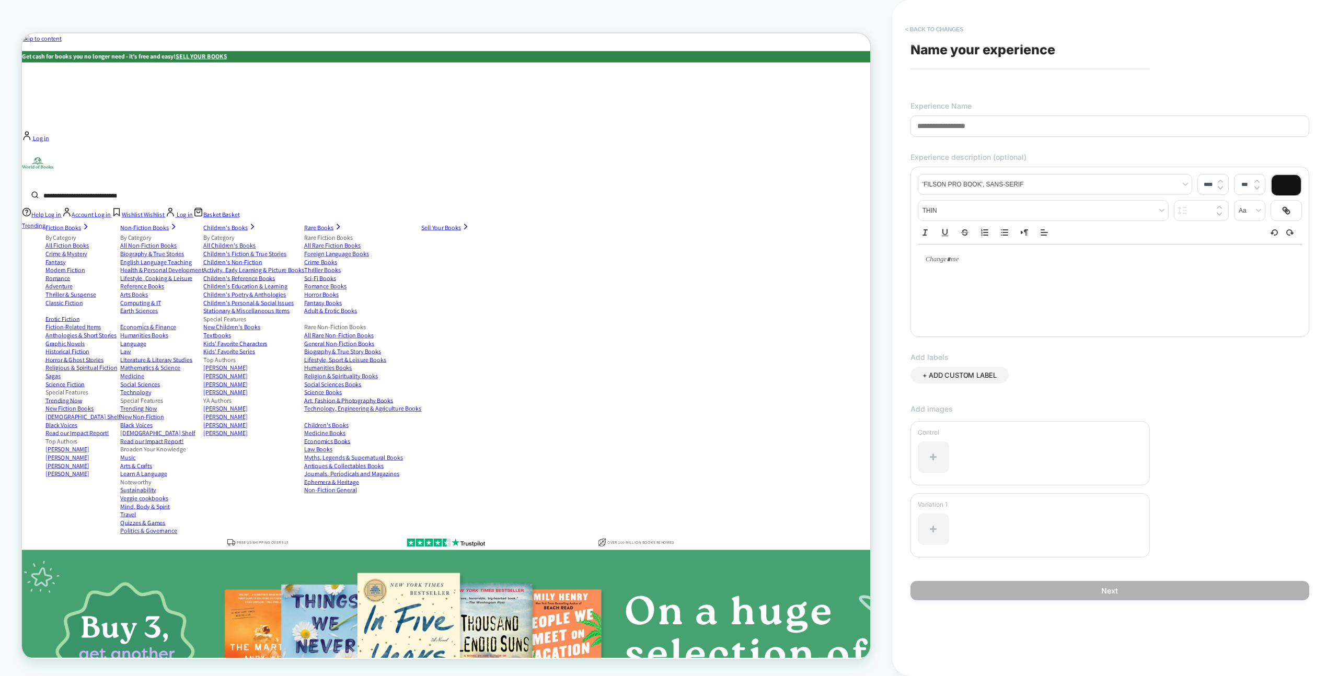
click at [923, 22] on button "< Back to changes" at bounding box center [934, 29] width 69 height 17
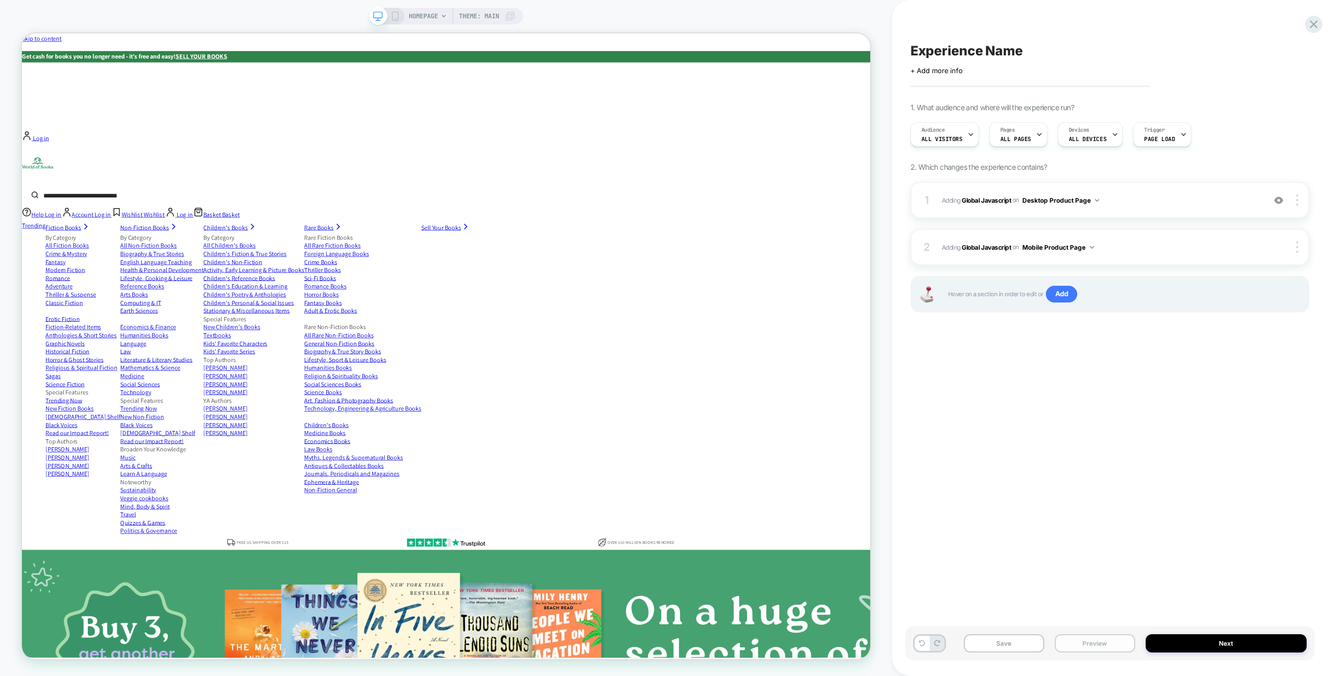
click at [1085, 636] on button "Preview" at bounding box center [1095, 644] width 81 height 18
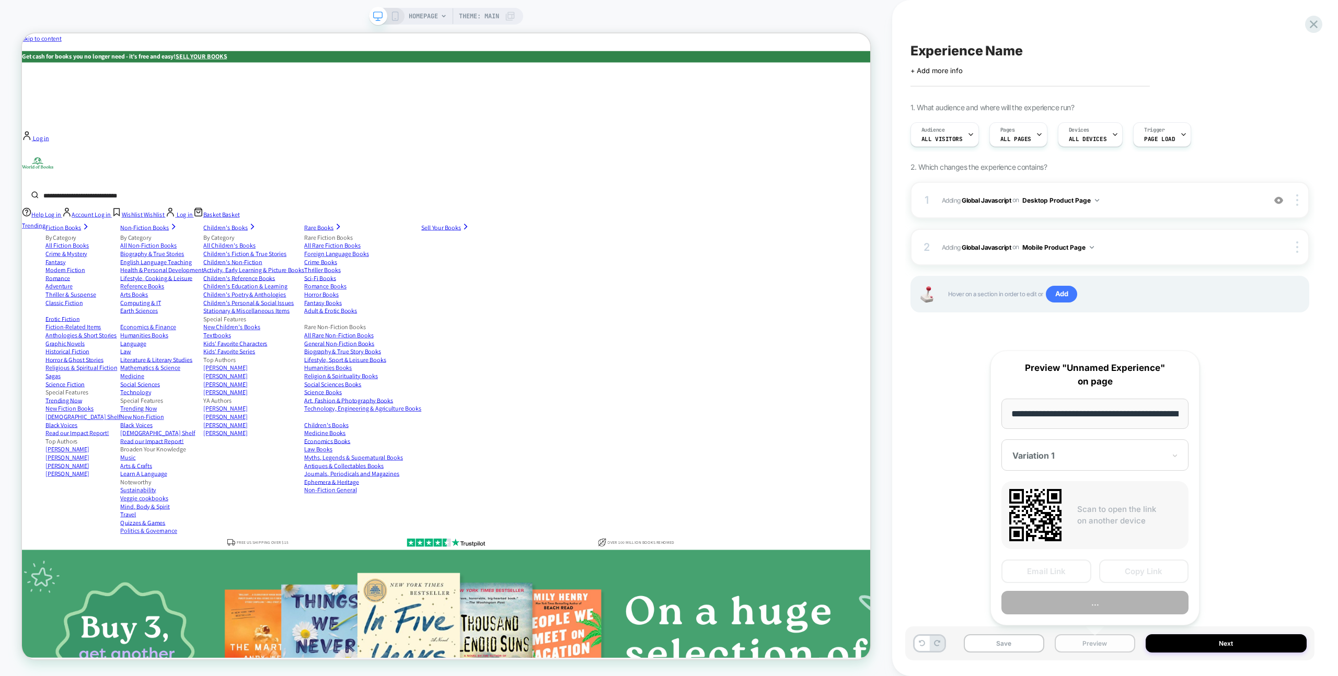
scroll to position [0, 48]
click at [1105, 604] on button "Preview" at bounding box center [1095, 604] width 187 height 24
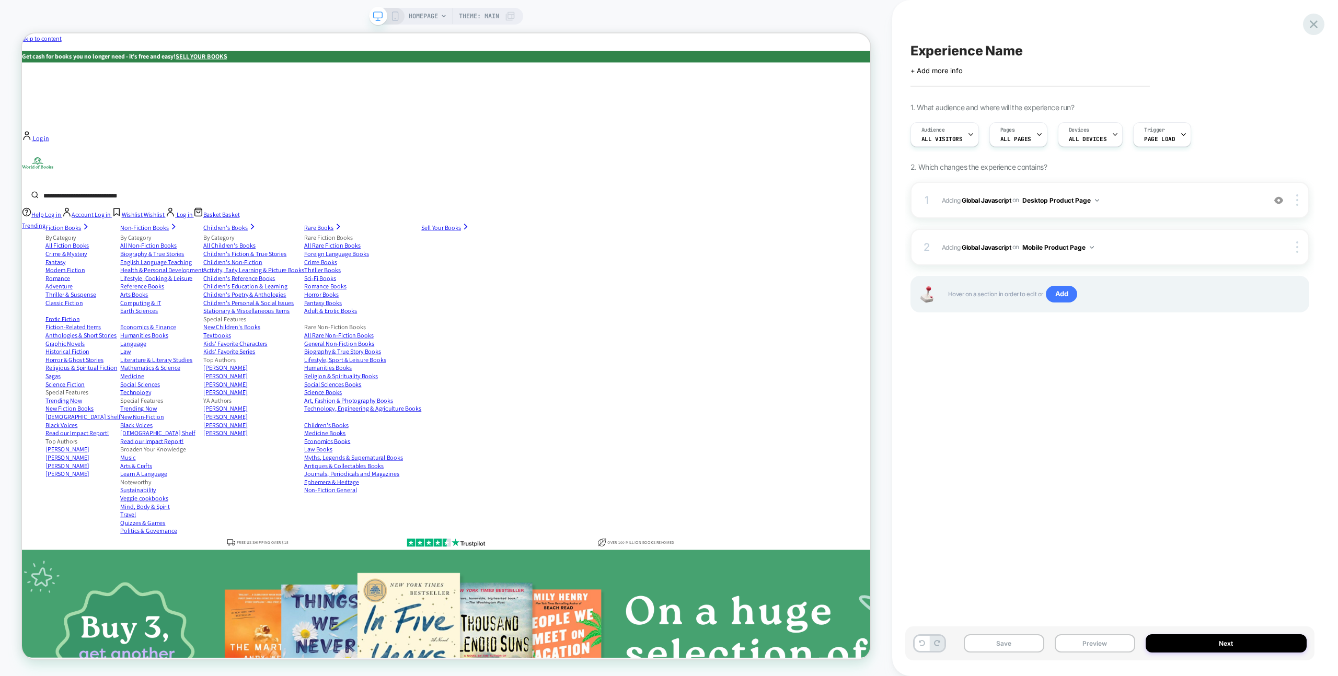
click at [1309, 27] on icon at bounding box center [1314, 24] width 14 height 14
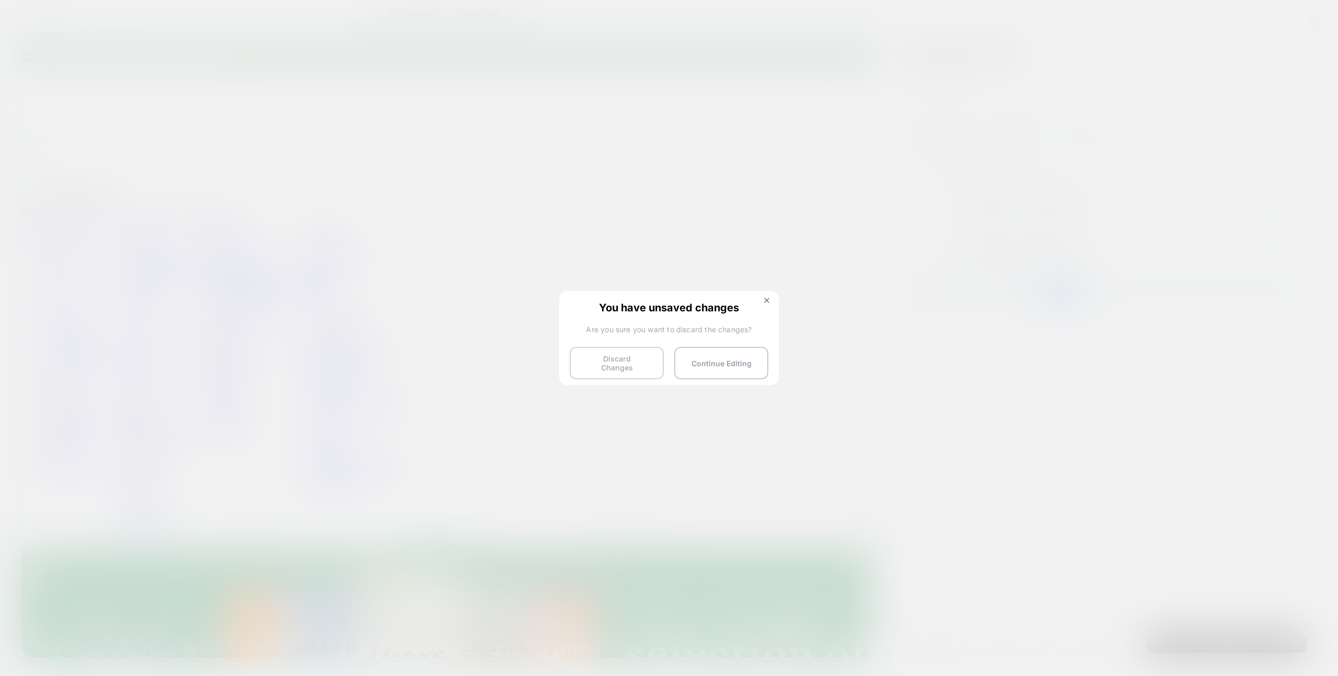
click at [630, 353] on button "Discard Changes" at bounding box center [617, 363] width 94 height 32
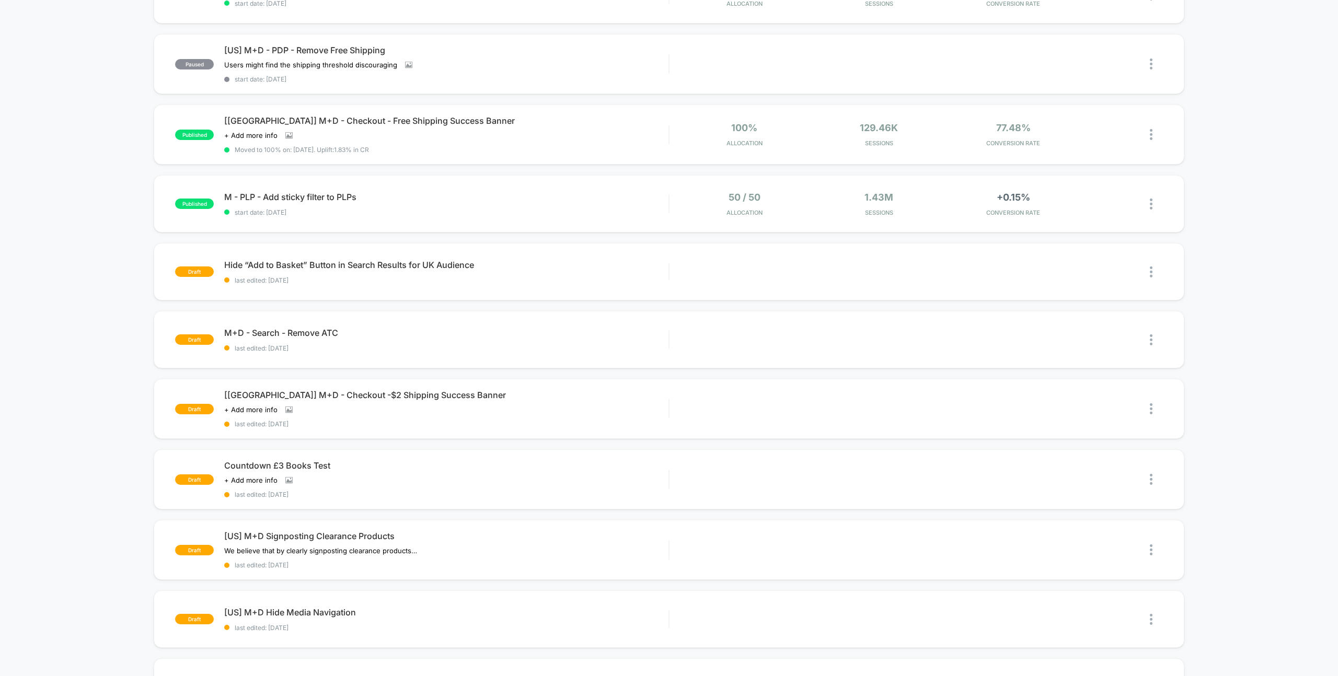
scroll to position [217, 0]
click at [334, 538] on div "[US] M+D Signposting Clearance Products We believe that by clearly signposting …" at bounding box center [446, 551] width 444 height 38
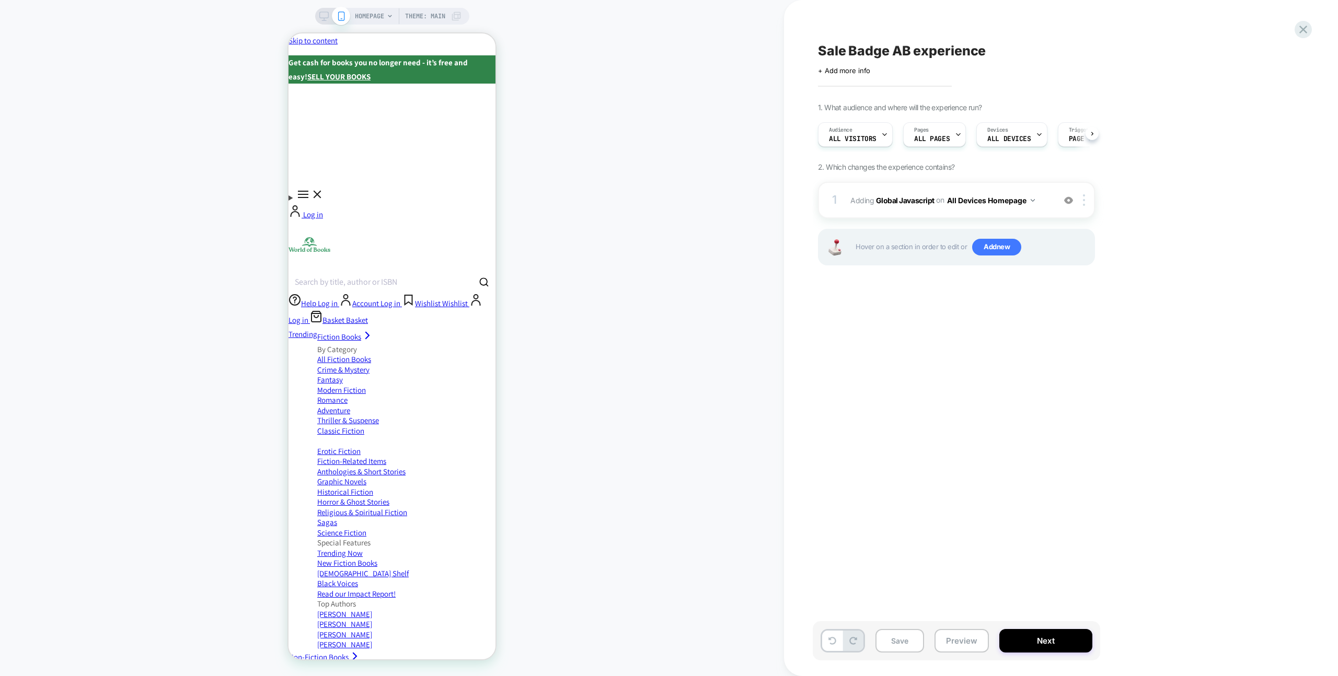
scroll to position [0, 1]
click at [1005, 200] on button "All Devices Homepage" at bounding box center [991, 200] width 88 height 15
click at [941, 640] on button "Preview" at bounding box center [962, 641] width 54 height 24
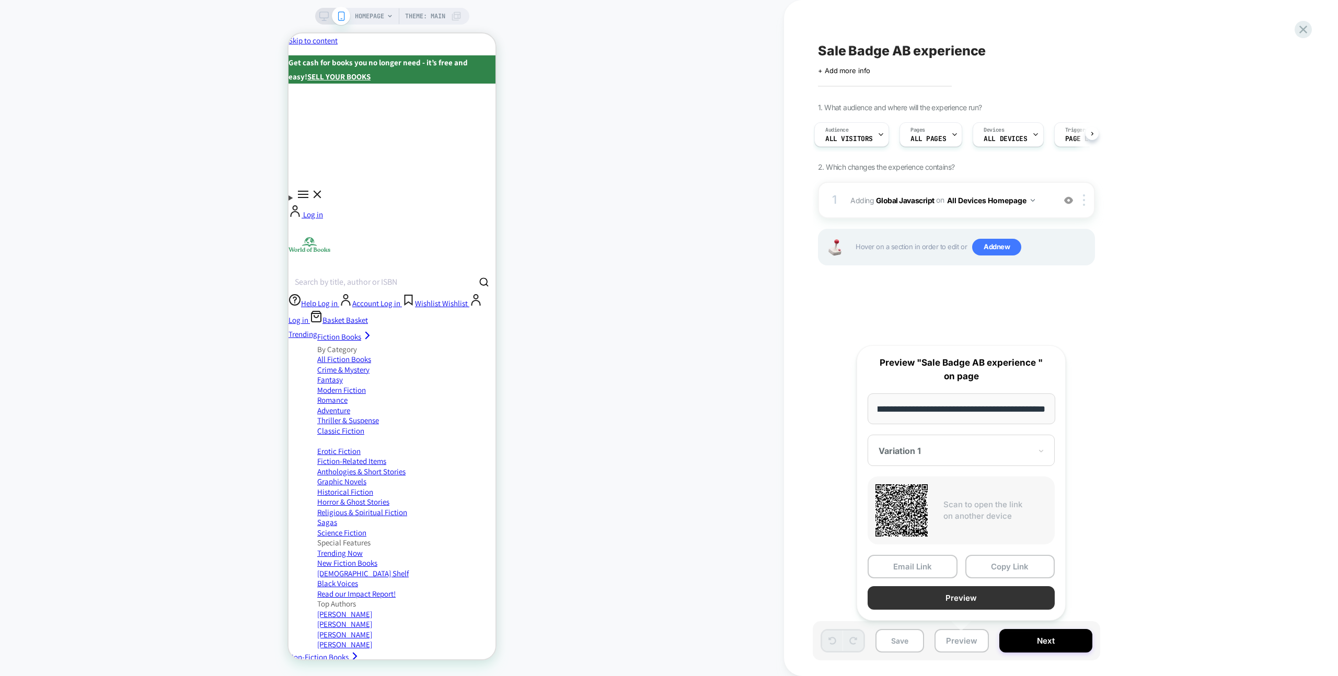
scroll to position [0, 0]
click at [959, 603] on button "Preview" at bounding box center [961, 599] width 187 height 24
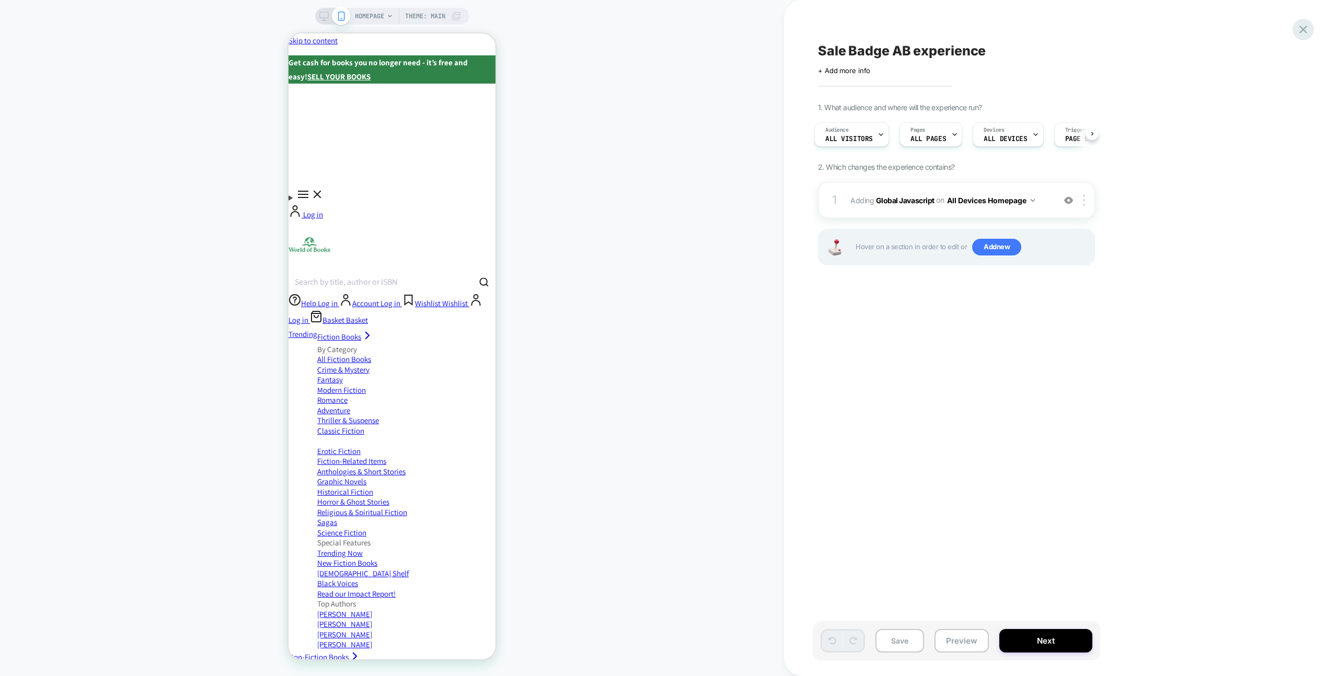
click at [1305, 31] on icon at bounding box center [1304, 30] width 8 height 8
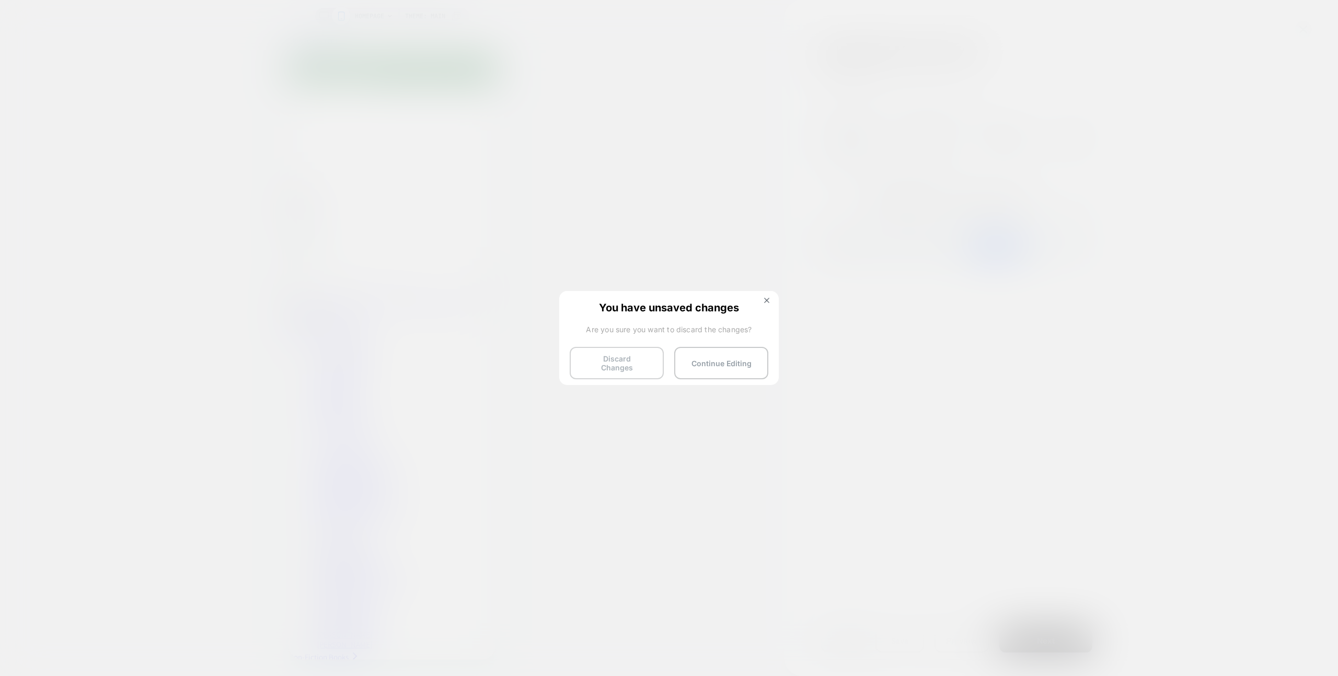
click at [637, 355] on button "Discard Changes" at bounding box center [617, 363] width 94 height 32
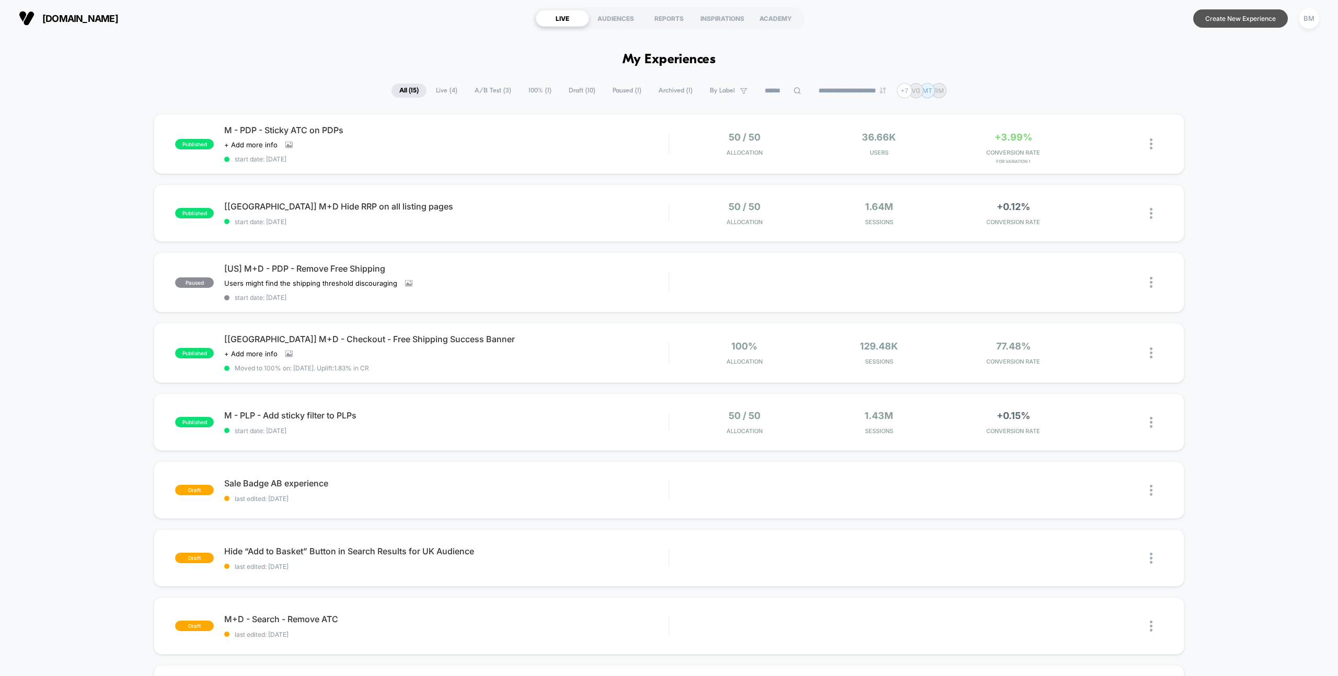
click at [1204, 11] on button "Create New Experience" at bounding box center [1240, 18] width 95 height 18
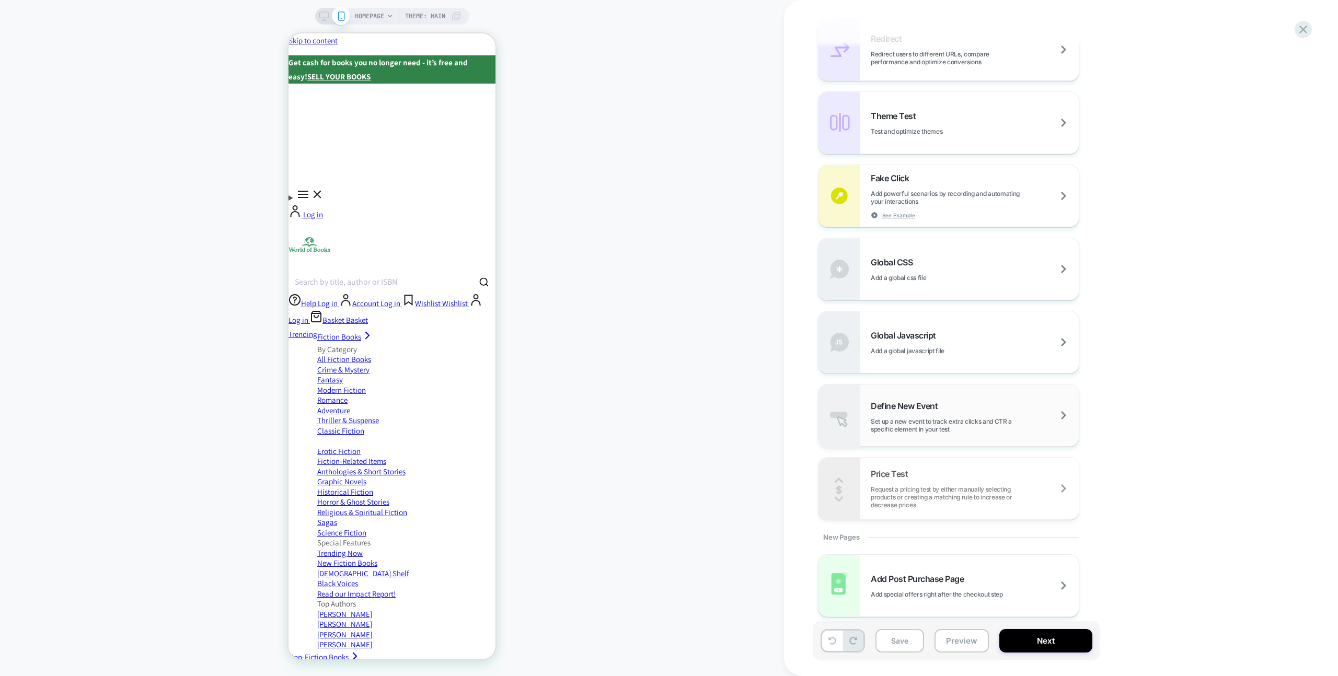
scroll to position [488, 0]
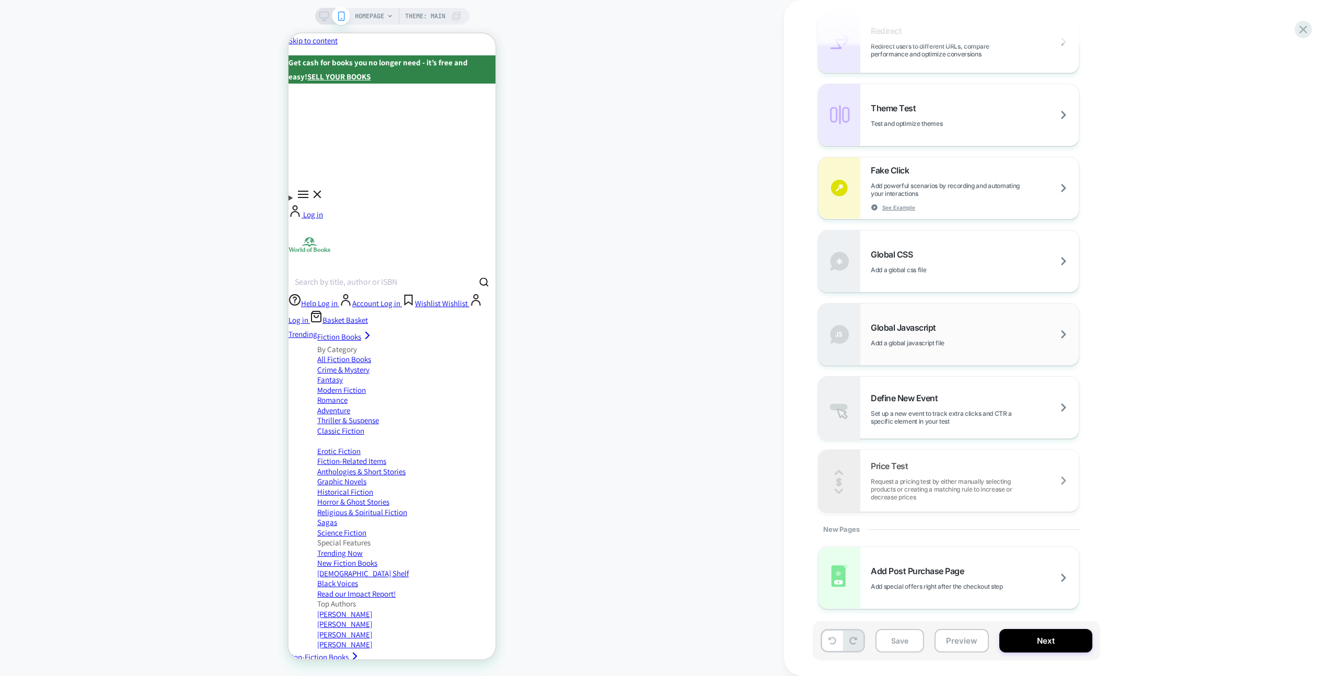
click at [951, 331] on div "Global Javascript Add a global javascript file" at bounding box center [975, 335] width 208 height 25
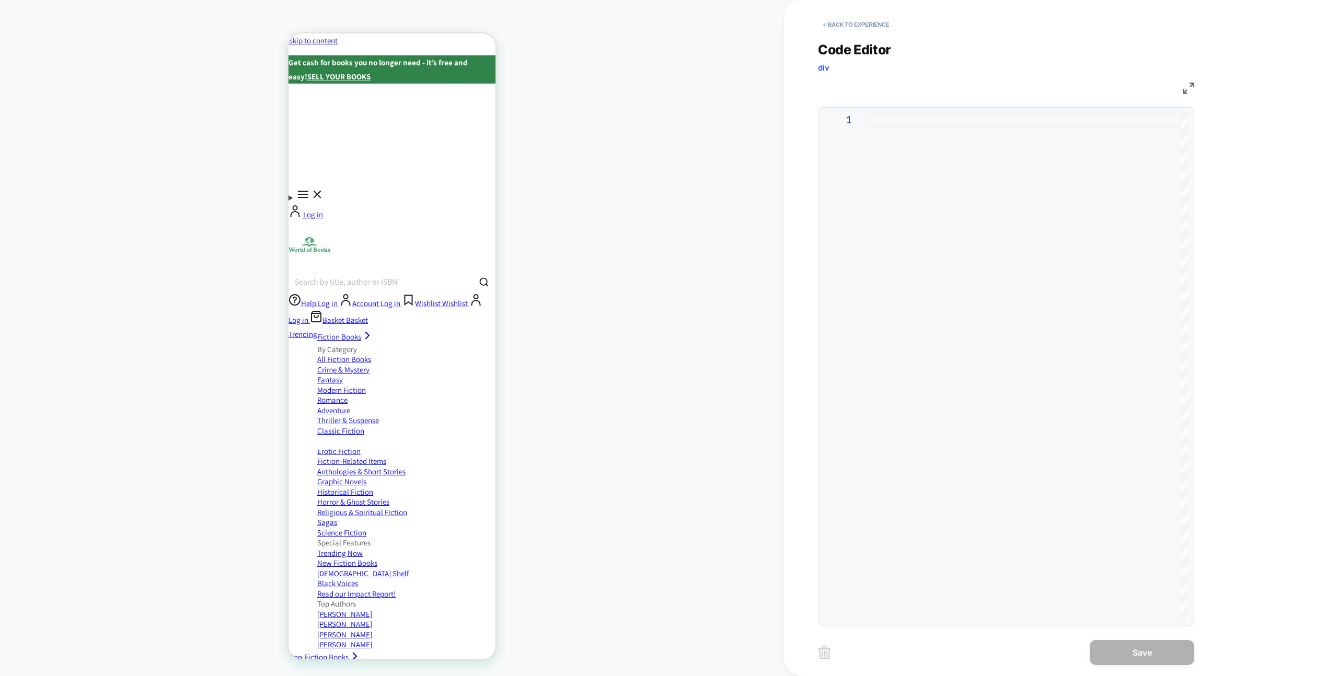
click at [968, 192] on div at bounding box center [1027, 367] width 323 height 508
type textarea "**********"
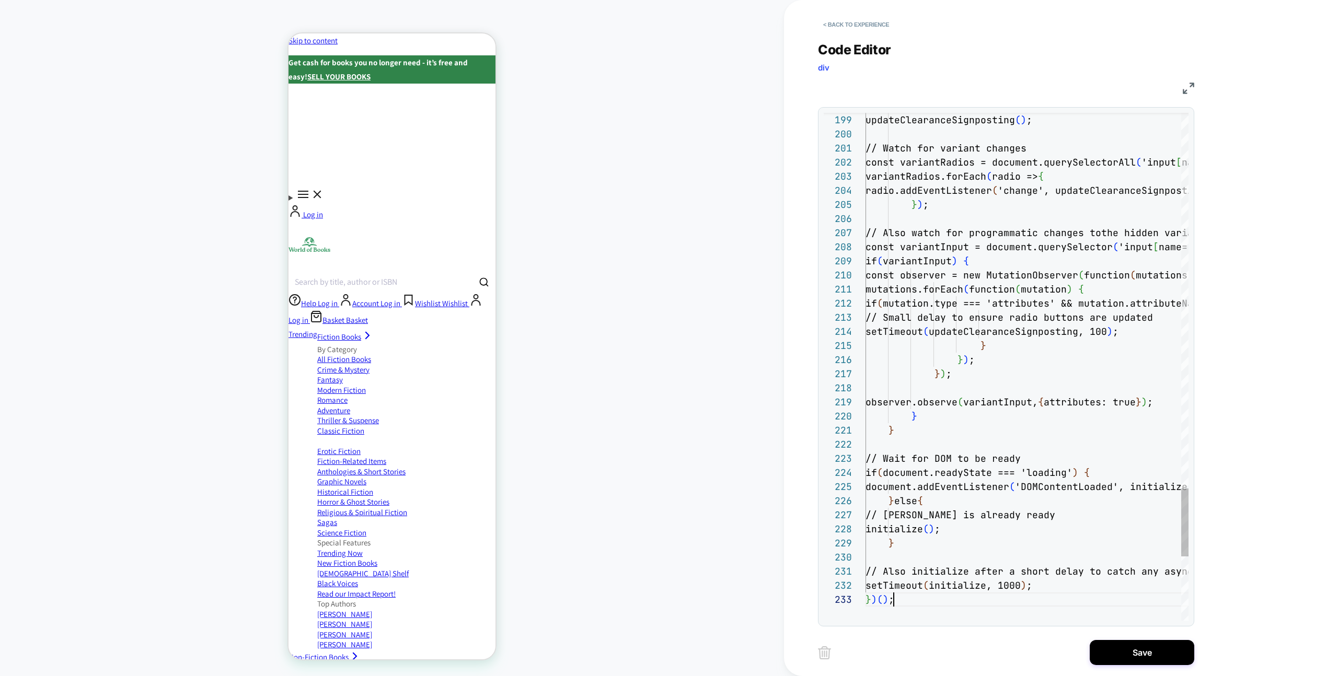
scroll to position [28, 28]
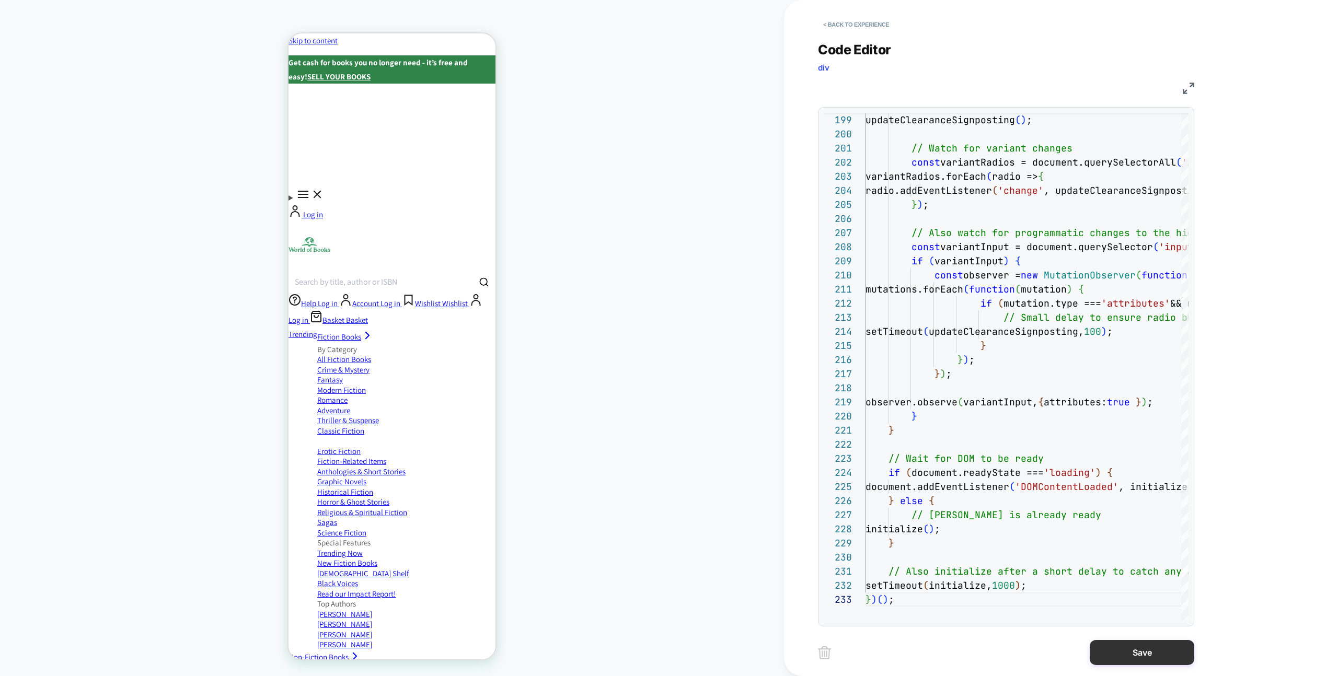
click at [1101, 650] on button "Save" at bounding box center [1142, 652] width 105 height 25
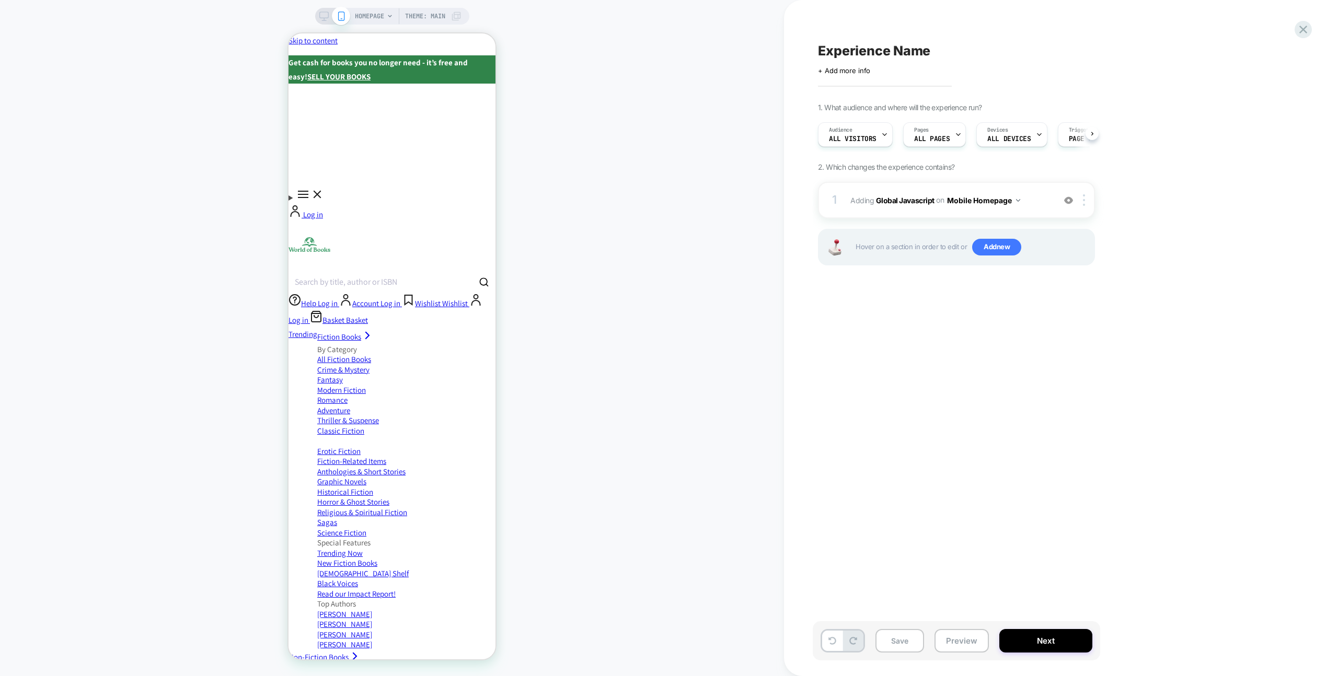
scroll to position [0, 1]
click at [1008, 201] on button "Mobile Homepage" at bounding box center [983, 200] width 73 height 15
click at [989, 270] on div "Mobile Product Page" at bounding box center [983, 269] width 127 height 22
click at [964, 200] on button "Mobile Product Page" at bounding box center [988, 200] width 83 height 15
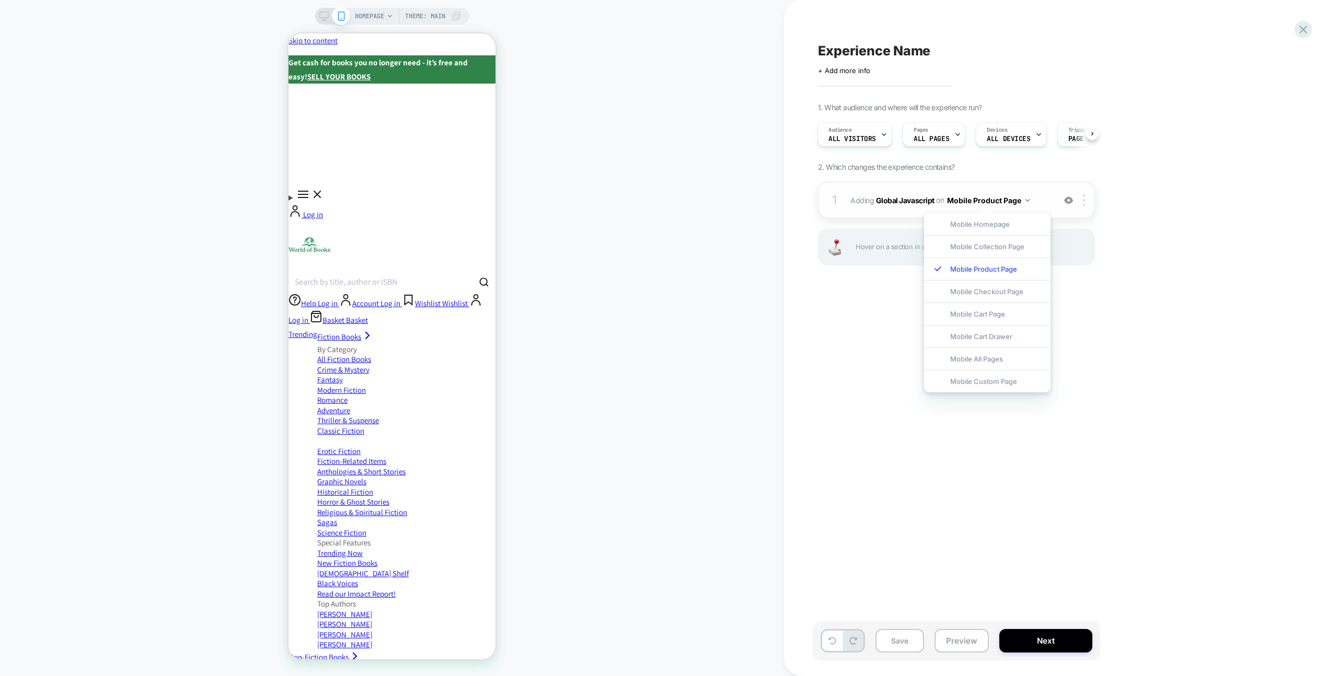
click at [964, 200] on button "Mobile Product Page" at bounding box center [988, 200] width 83 height 15
click at [992, 169] on div "1. What audience and where will the experience run? Audience All Visitors Pages…" at bounding box center [1009, 197] width 382 height 189
click at [1014, 249] on span "Add new" at bounding box center [996, 247] width 49 height 17
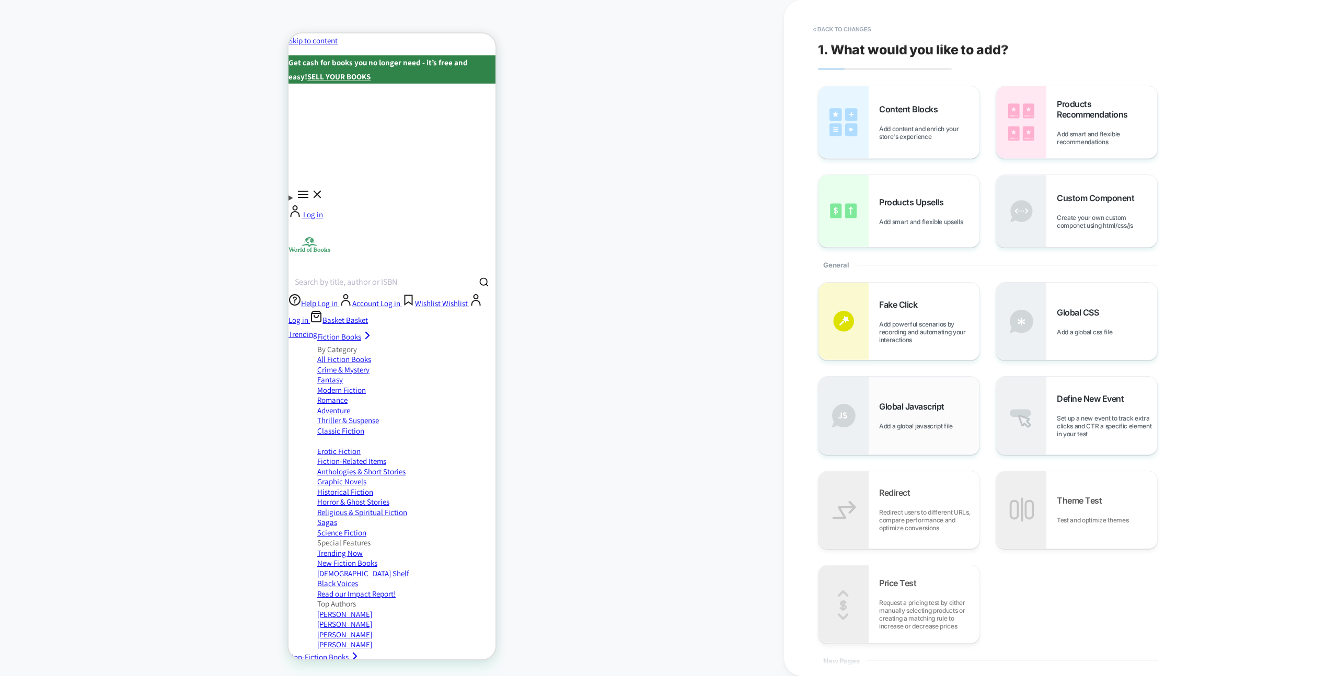
click at [918, 410] on span "Global Javascript" at bounding box center [914, 406] width 71 height 10
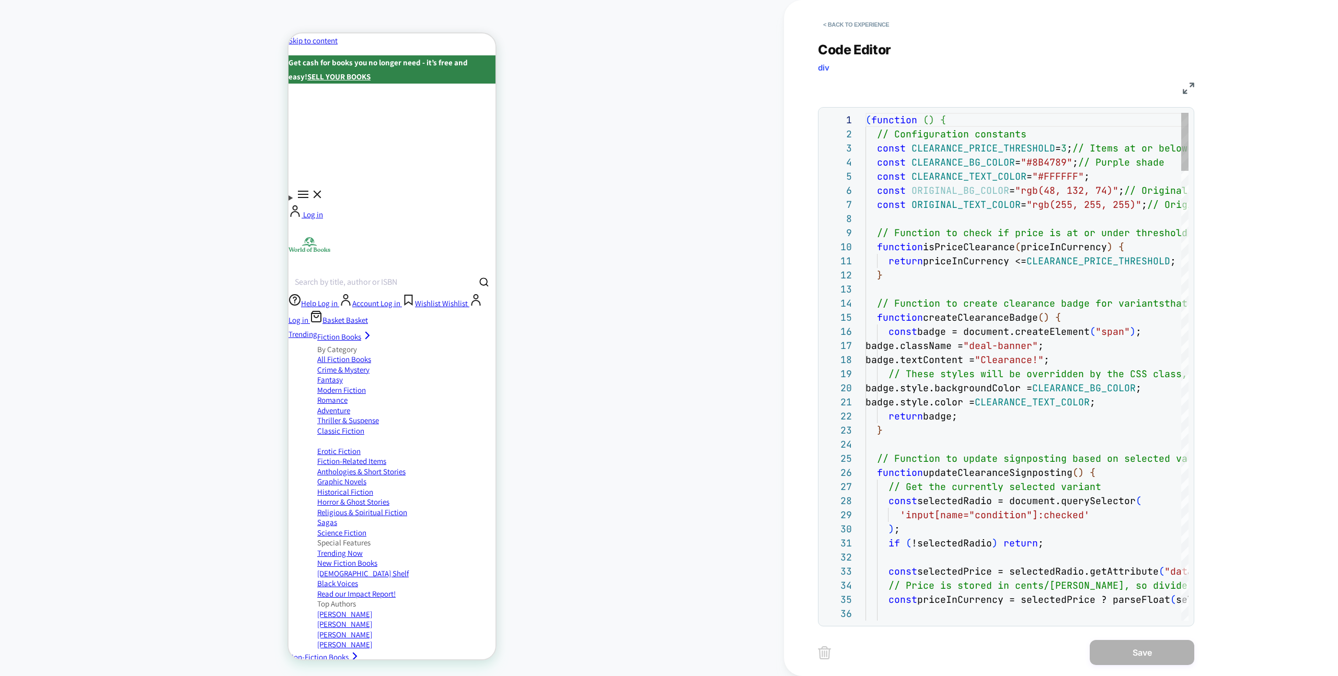
scroll to position [141, 0]
click at [1130, 637] on div "< Back to experience Code Editor div JS 1 2 3 4 5 6 7 8 9 10 11 12 13 14 15 16 …" at bounding box center [1014, 338] width 392 height 676
click at [881, 22] on button "< Back to experience" at bounding box center [856, 24] width 76 height 17
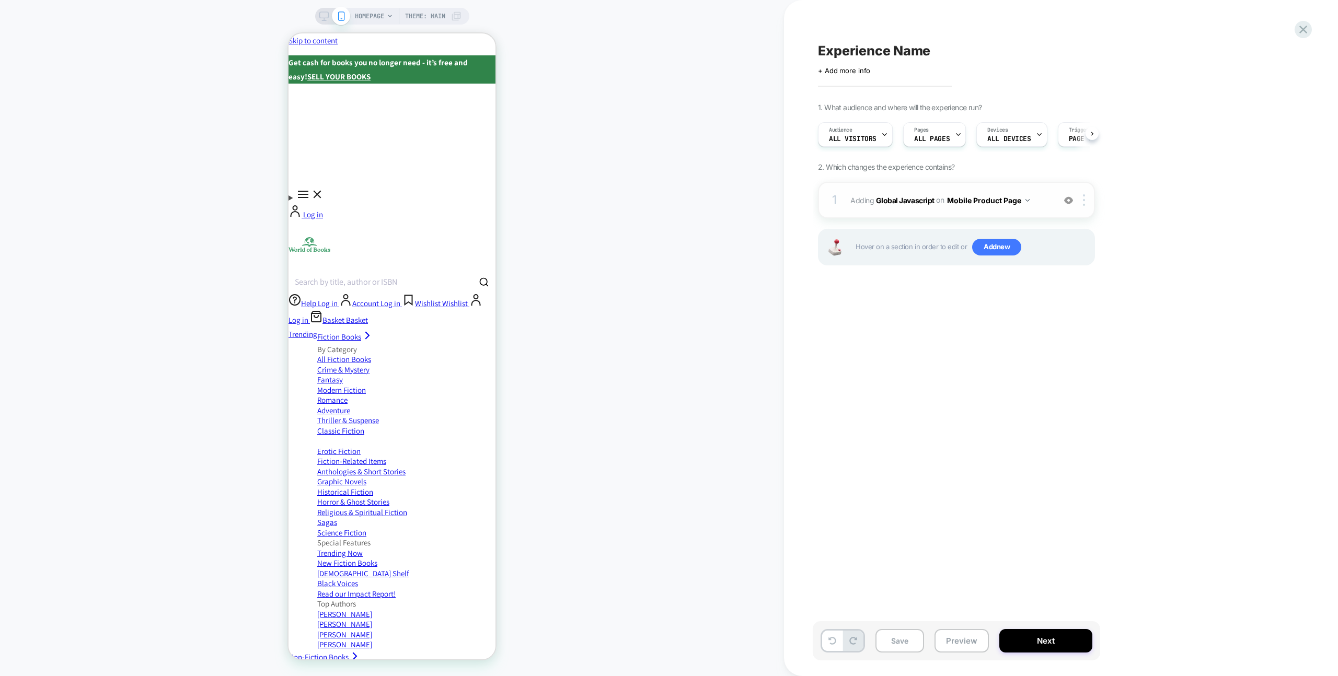
scroll to position [0, 1]
click at [979, 237] on div "Hover on a section in order to edit or Add new" at bounding box center [956, 247] width 277 height 37
click at [984, 245] on span "Add new" at bounding box center [996, 247] width 49 height 17
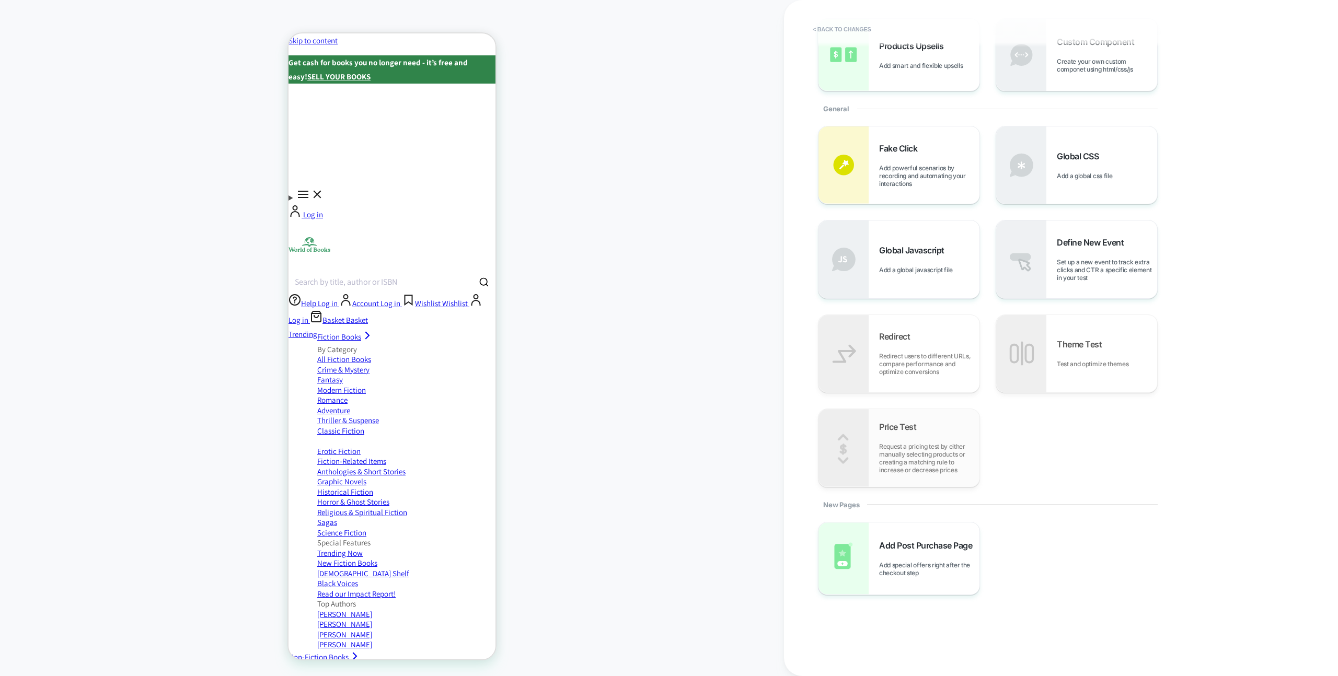
scroll to position [169, 0]
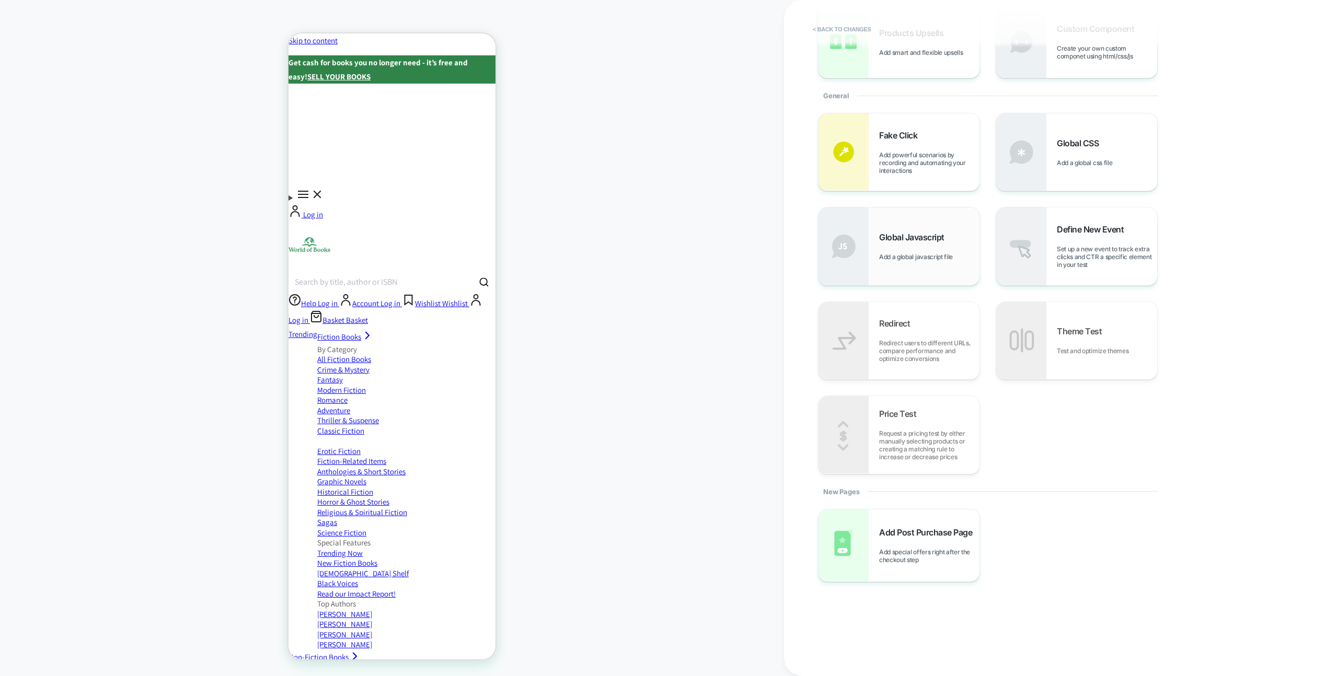
click at [939, 255] on span "Add a global javascript file" at bounding box center [918, 257] width 79 height 8
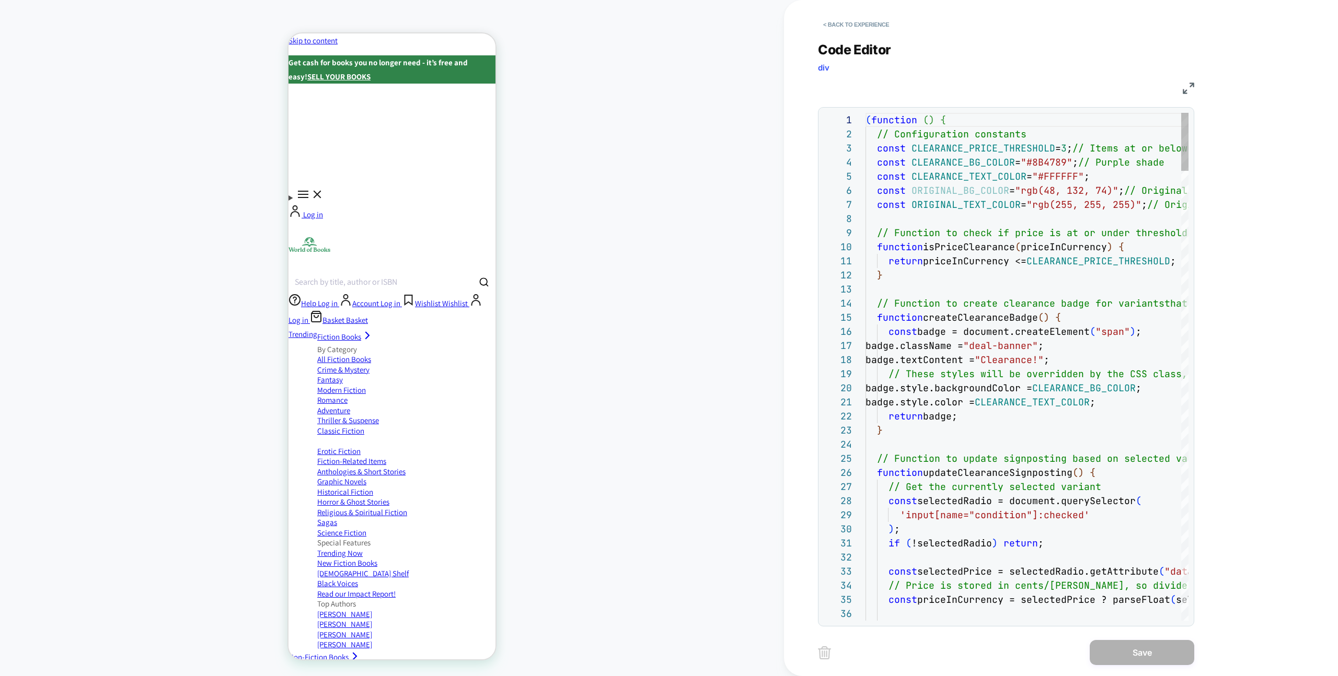
scroll to position [141, 0]
type textarea "**********"
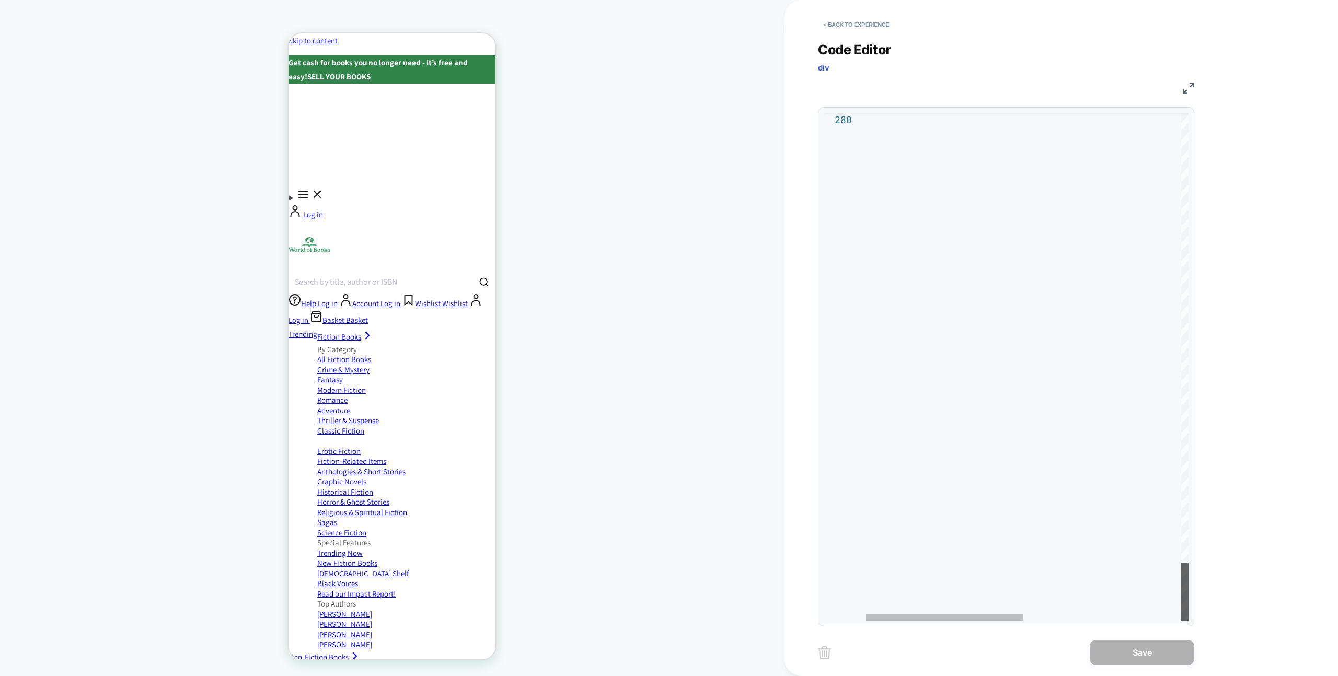
click at [1181, 621] on div at bounding box center [1184, 592] width 7 height 58
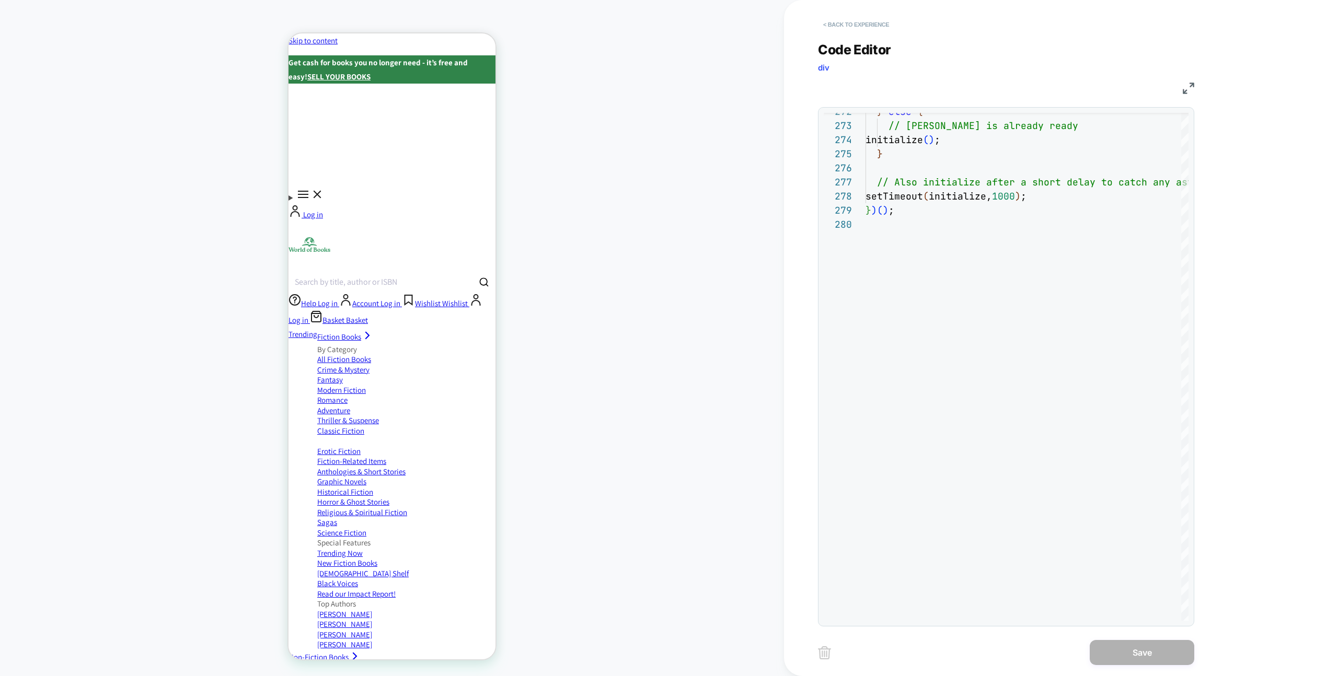
click at [864, 29] on button "< Back to experience" at bounding box center [856, 24] width 76 height 17
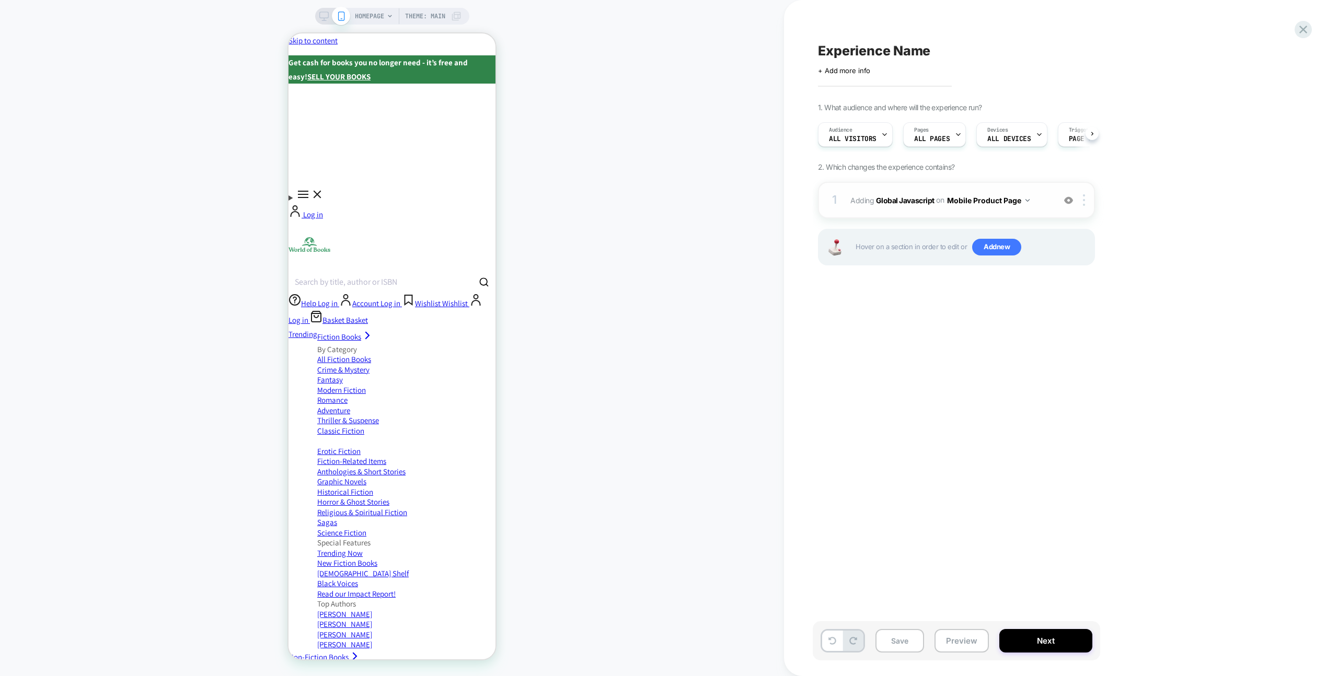
scroll to position [0, 1]
click at [1085, 140] on span "Page Load" at bounding box center [1086, 138] width 36 height 7
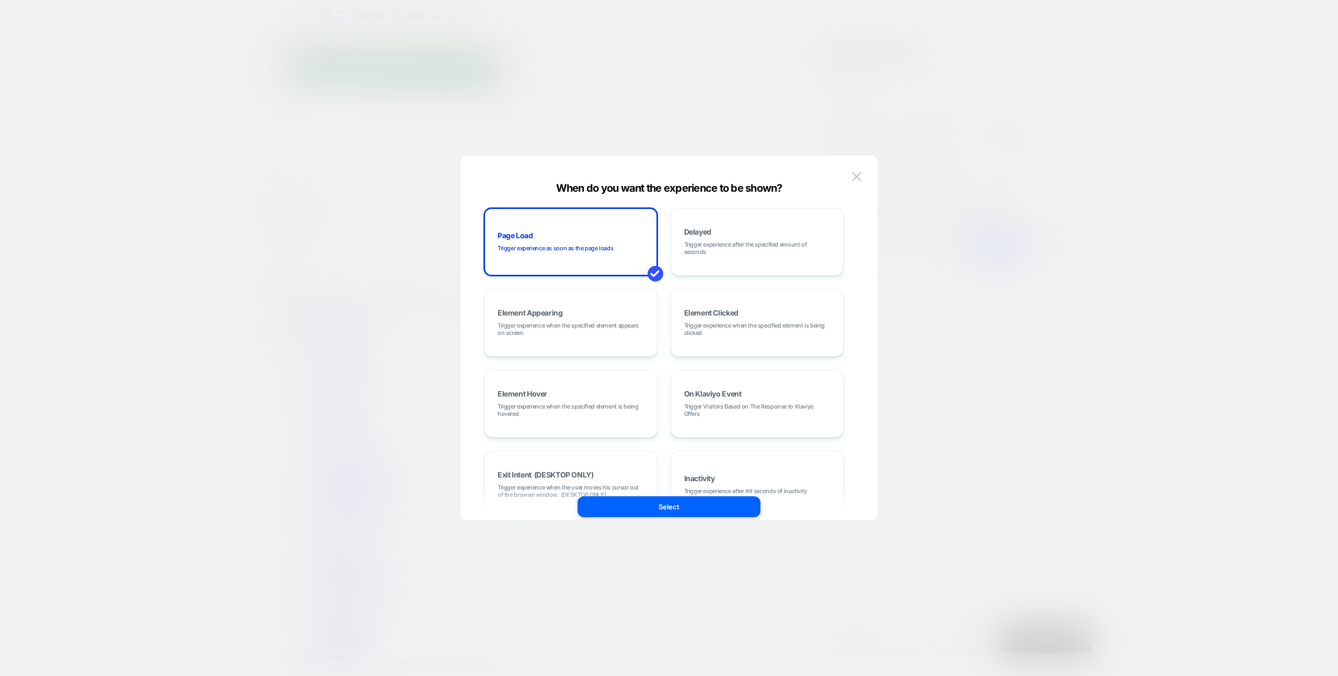
click at [916, 155] on div at bounding box center [669, 338] width 1338 height 676
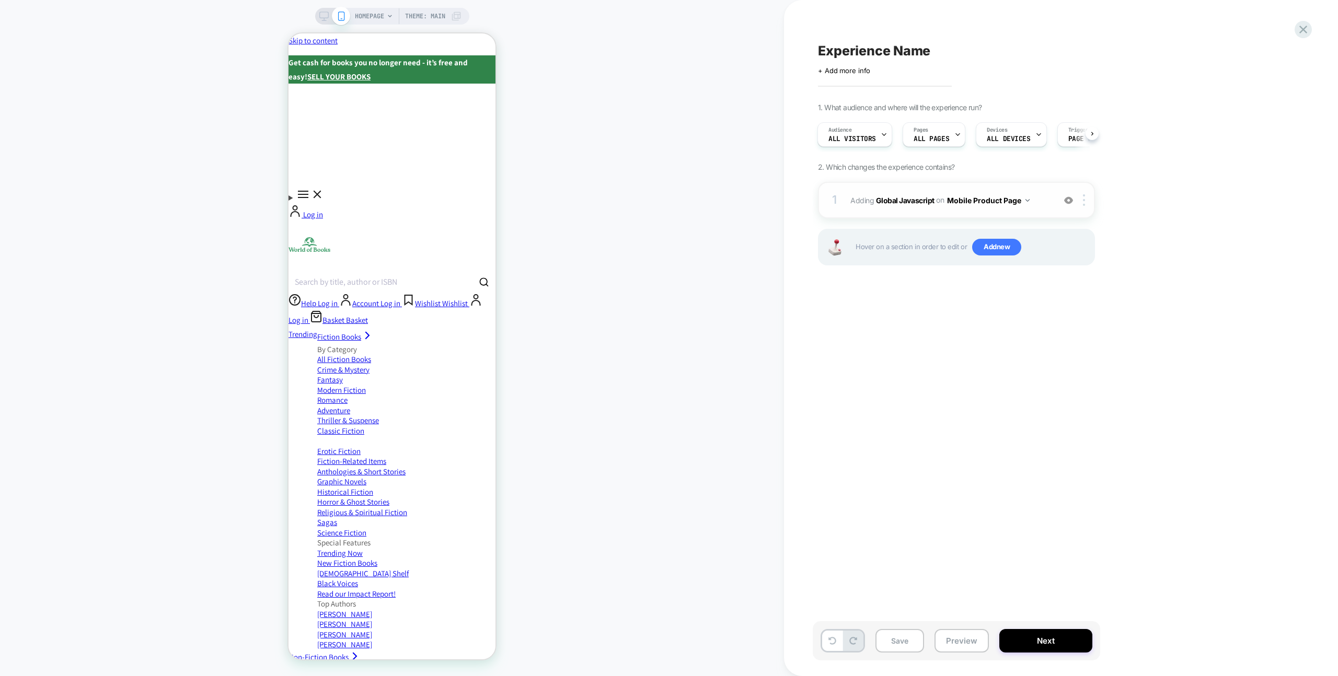
click at [1015, 201] on button "Mobile Product Page" at bounding box center [988, 200] width 83 height 15
click at [1006, 277] on div "Mobile Product Page" at bounding box center [987, 269] width 127 height 22
click at [1089, 194] on div at bounding box center [1085, 200] width 17 height 12
click at [1071, 249] on div "Target All Devices" at bounding box center [1085, 254] width 93 height 29
click at [1009, 201] on button "All Devices Product Page" at bounding box center [995, 200] width 97 height 15
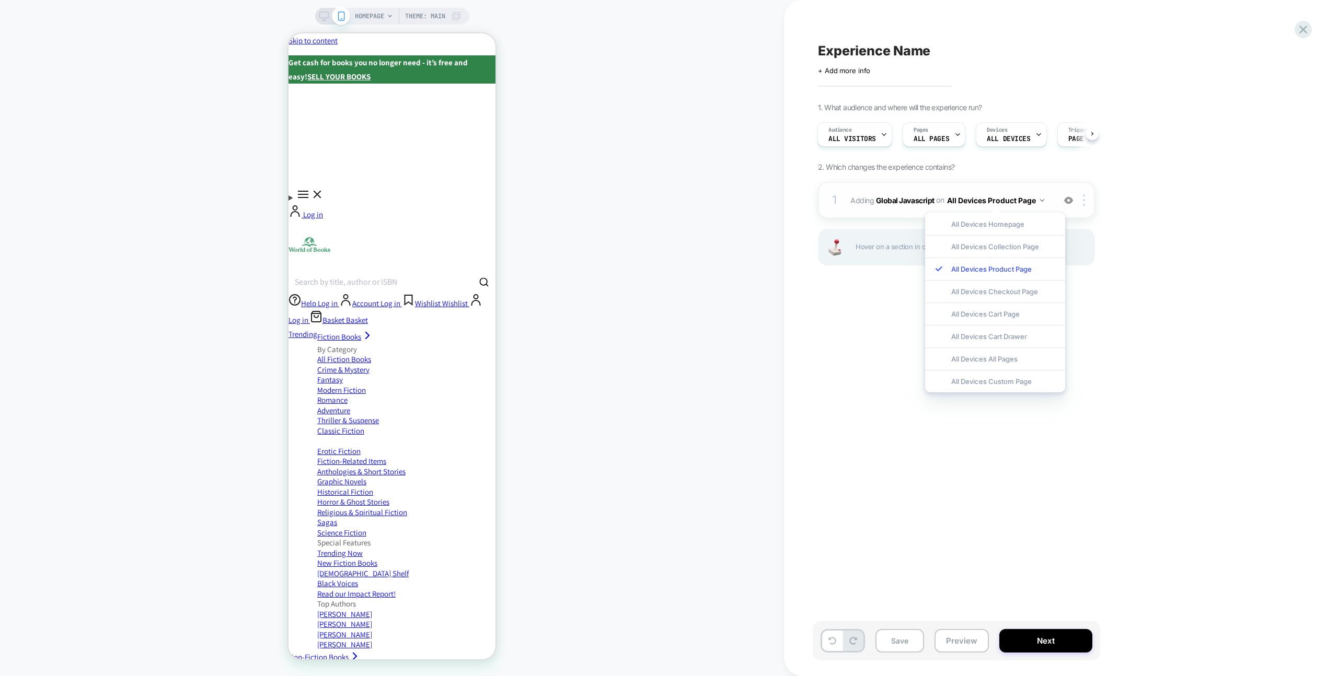
click at [1010, 202] on button "All Devices Product Page" at bounding box center [995, 200] width 97 height 15
click at [937, 653] on div "Save Preview Next" at bounding box center [957, 641] width 288 height 39
click at [946, 648] on button "Preview" at bounding box center [962, 641] width 54 height 24
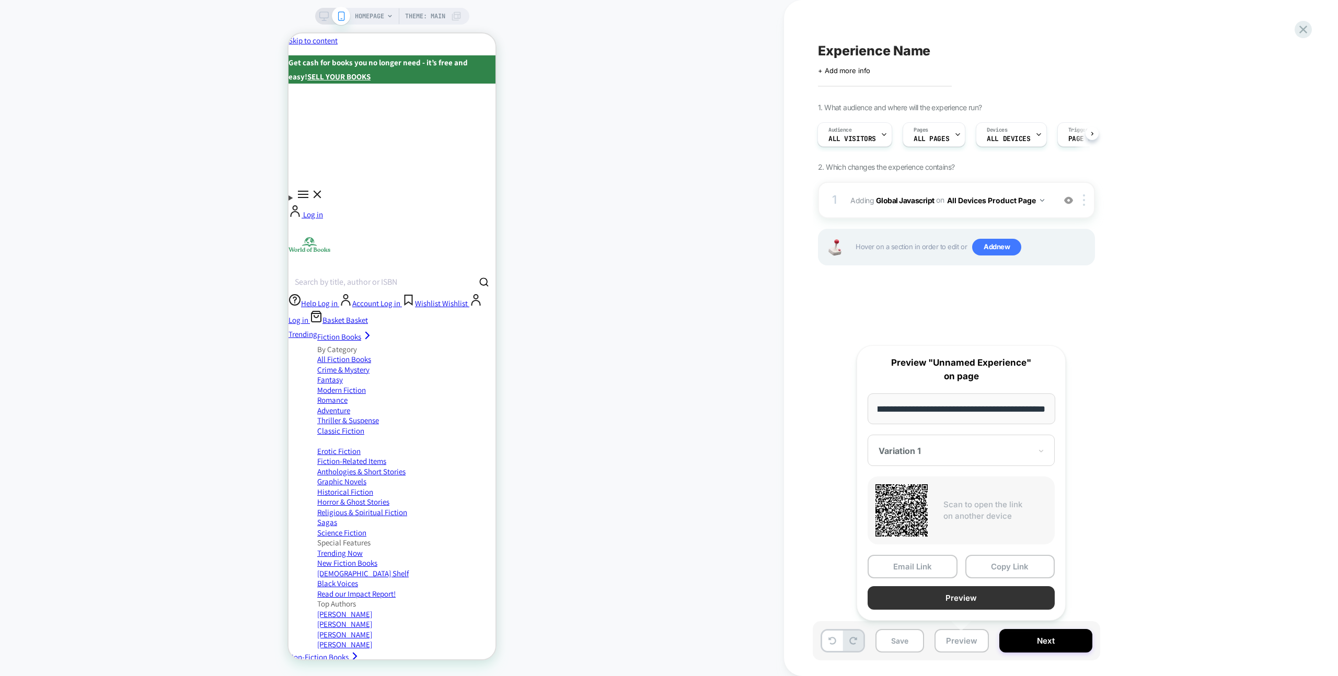
scroll to position [0, 0]
click at [957, 596] on button "Preview" at bounding box center [961, 599] width 187 height 24
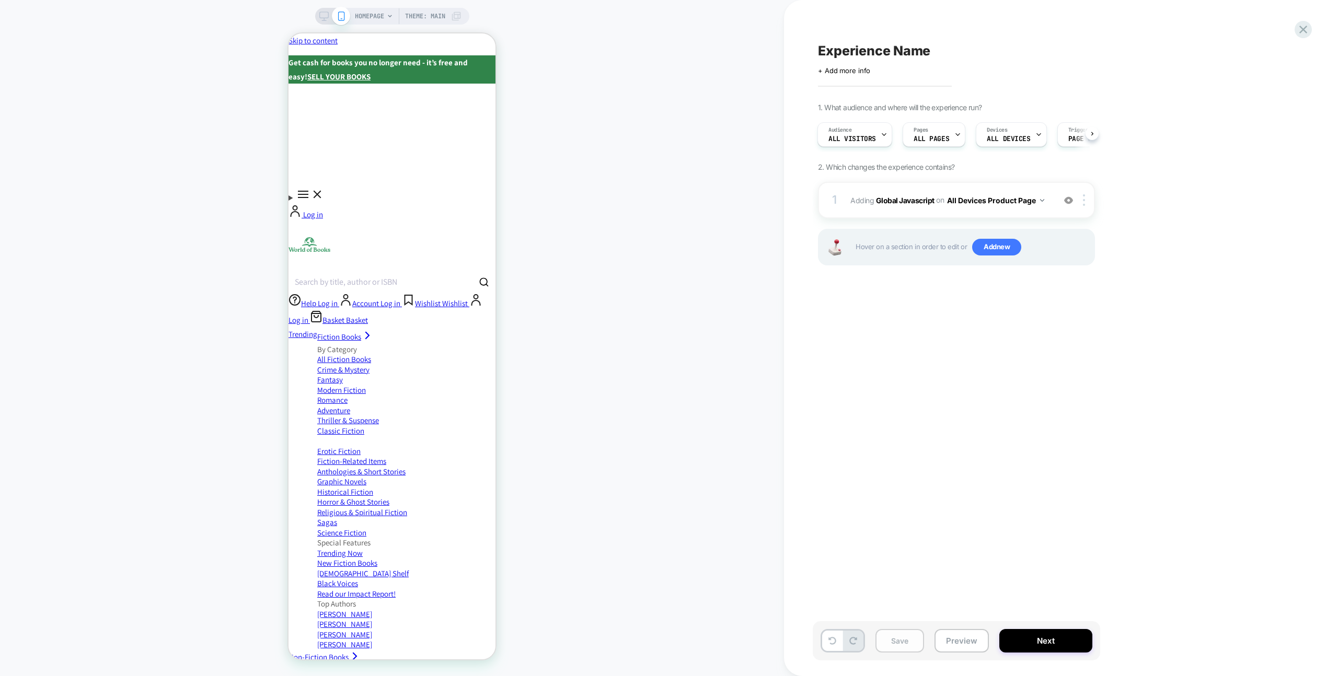
click at [908, 648] on button "Save" at bounding box center [900, 641] width 49 height 24
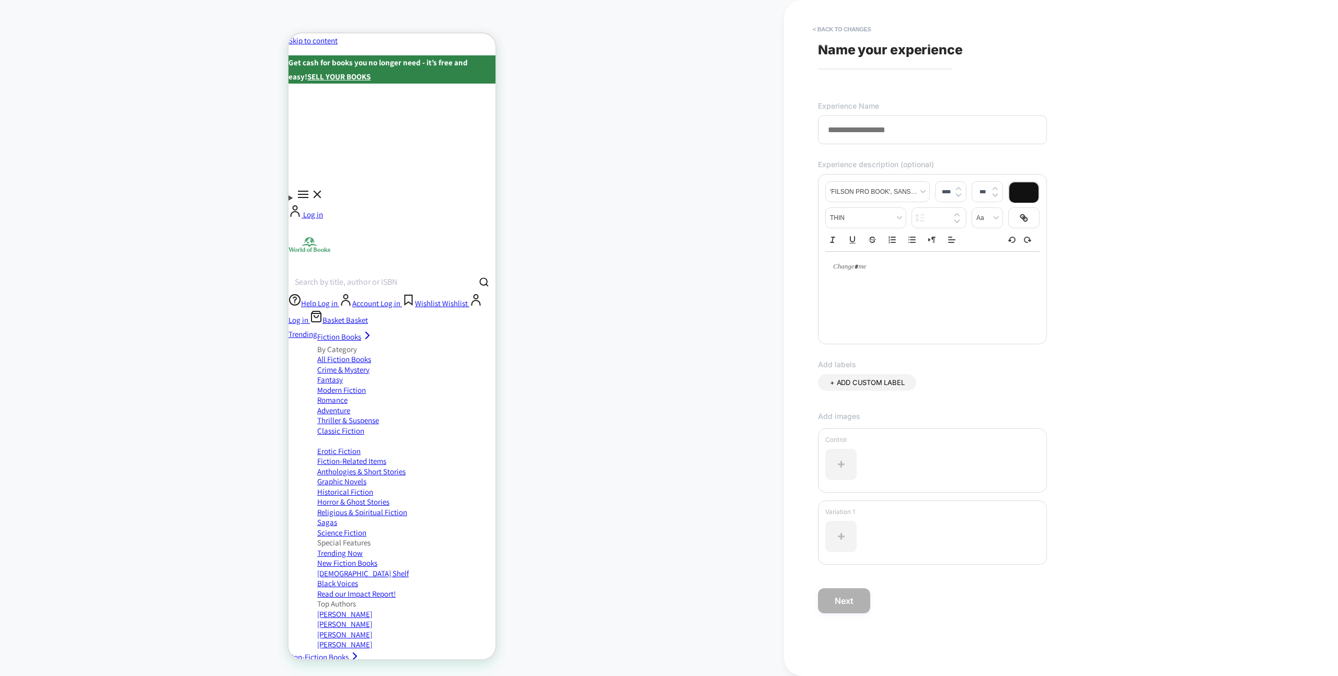
drag, startPoint x: 923, startPoint y: 124, endPoint x: 786, endPoint y: 144, distance: 138.4
click at [785, 146] on div "**********" at bounding box center [1014, 338] width 460 height 676
type input "********"
click at [843, 604] on button "Next" at bounding box center [844, 601] width 52 height 25
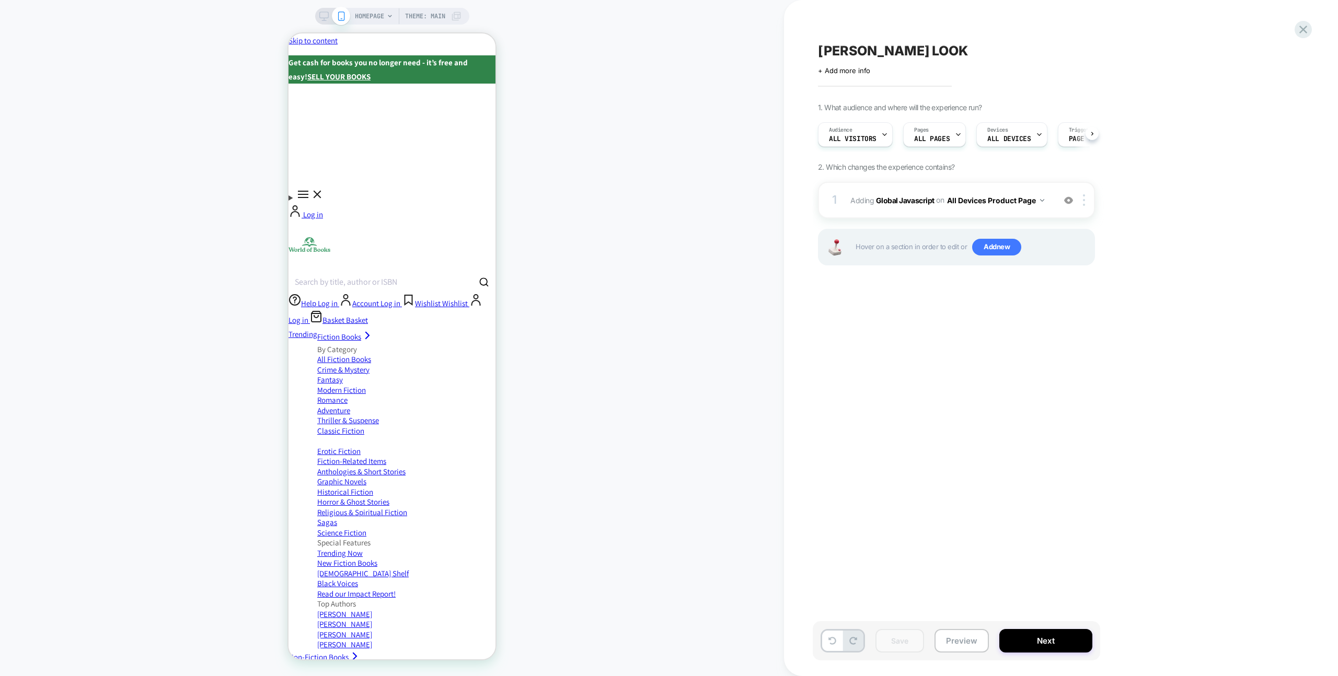
scroll to position [0, 1]
